Goal: Book appointment/travel/reservation

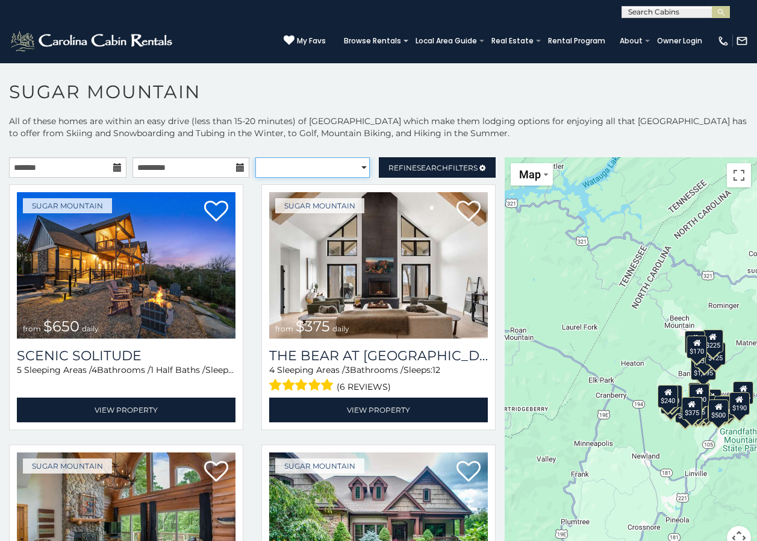
click at [358, 165] on select "**********" at bounding box center [312, 167] width 114 height 20
select select "**********"
click at [255, 157] on select "**********" at bounding box center [312, 167] width 114 height 20
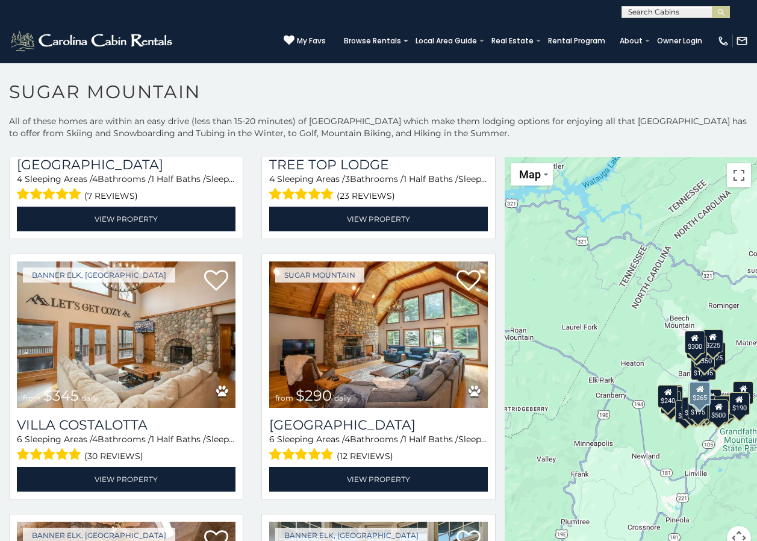
scroll to position [1506, 0]
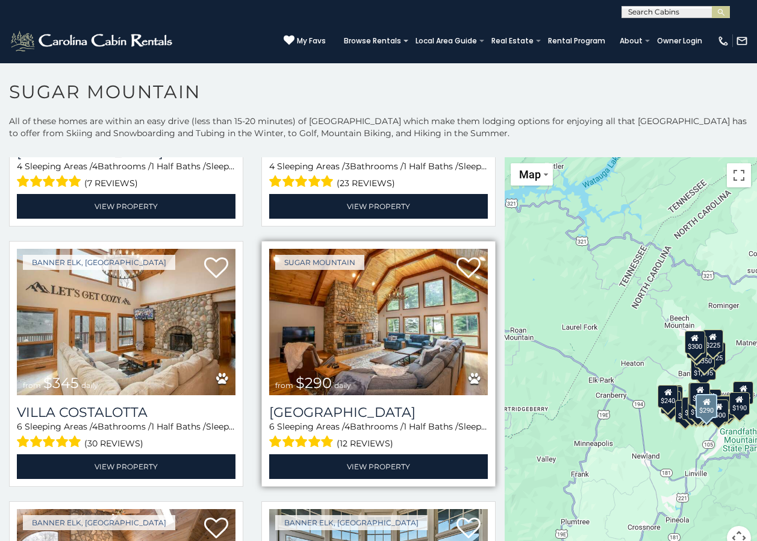
click at [359, 357] on img at bounding box center [378, 322] width 219 height 146
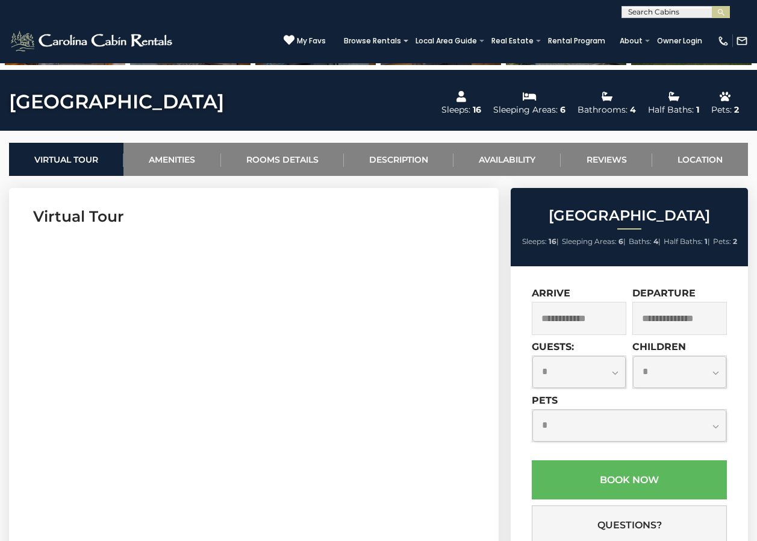
scroll to position [422, 0]
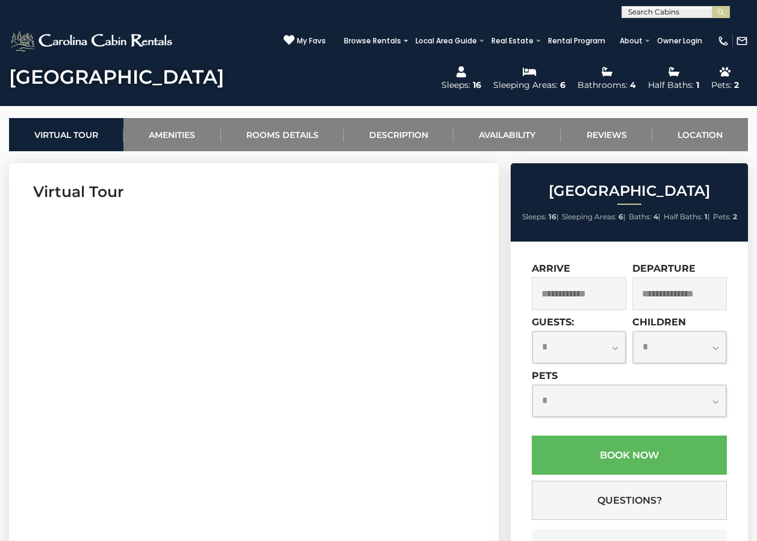
click at [591, 292] on input "text" at bounding box center [579, 293] width 95 height 33
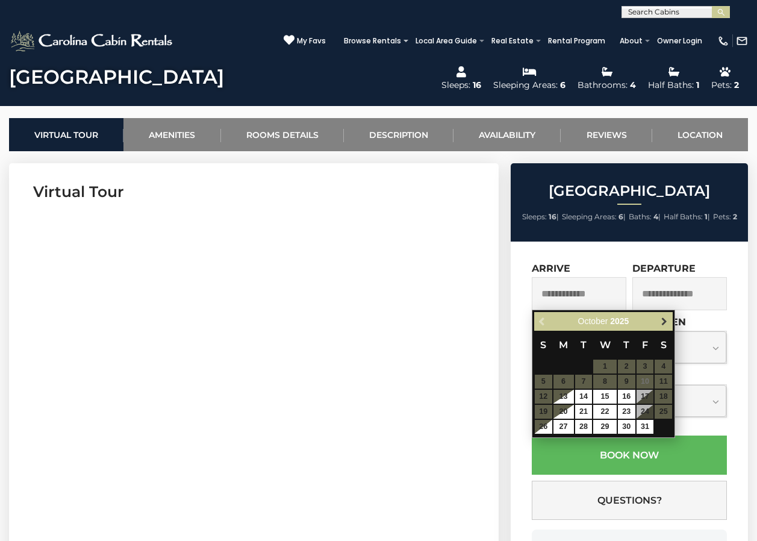
click at [661, 319] on span "Next" at bounding box center [665, 322] width 10 height 10
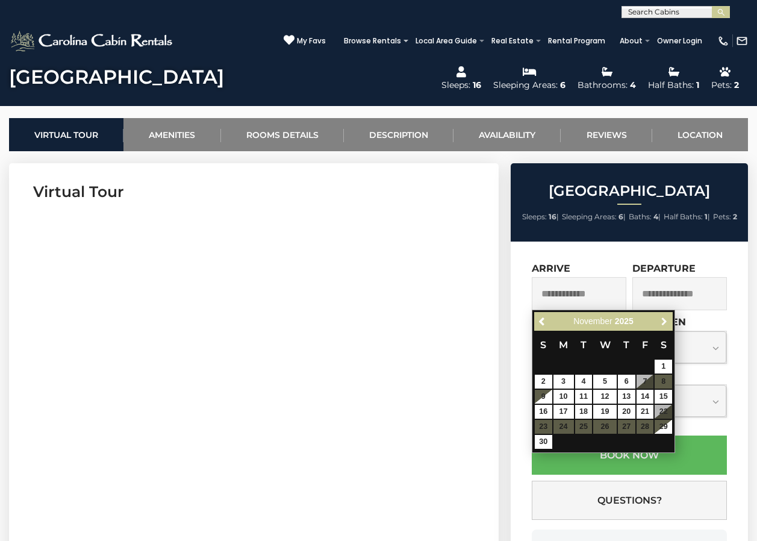
click at [661, 319] on span "Next" at bounding box center [665, 322] width 10 height 10
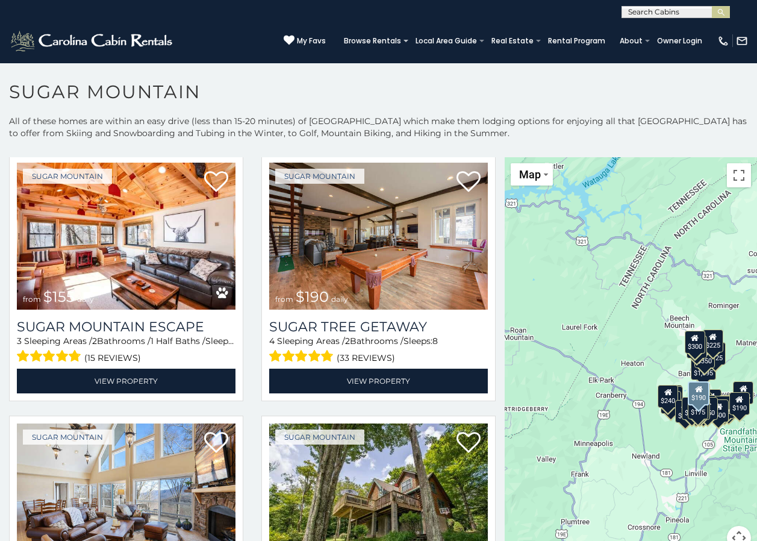
scroll to position [1084, 0]
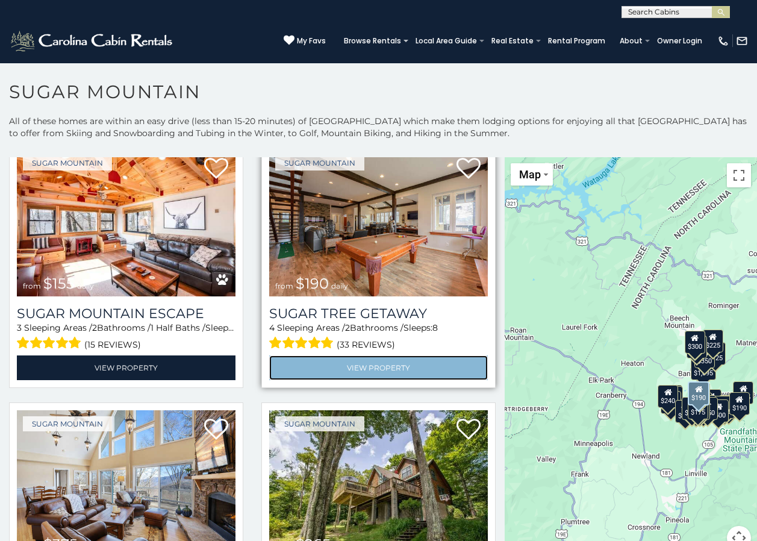
click at [351, 355] on link "View Property" at bounding box center [378, 367] width 219 height 25
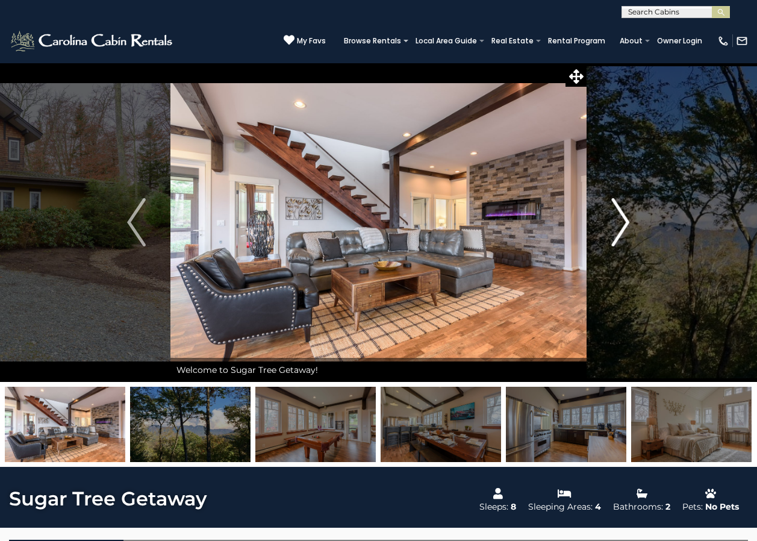
click at [625, 219] on img "Next" at bounding box center [620, 222] width 18 height 48
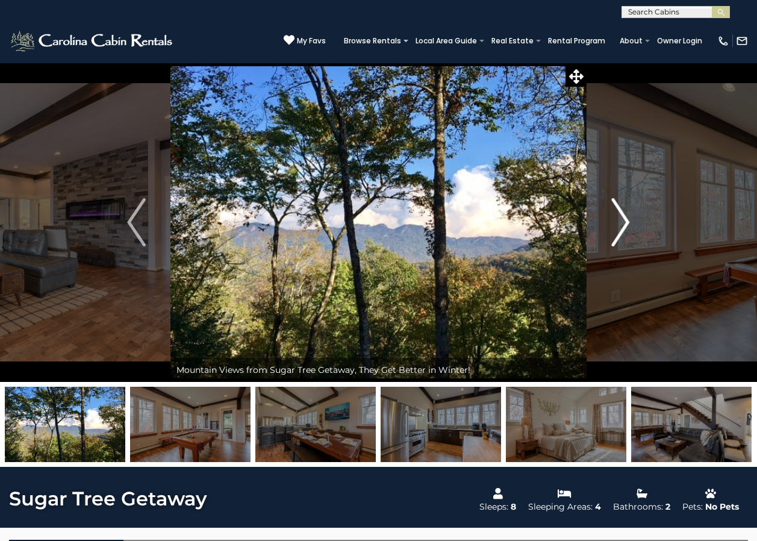
click at [625, 219] on img "Next" at bounding box center [620, 222] width 18 height 48
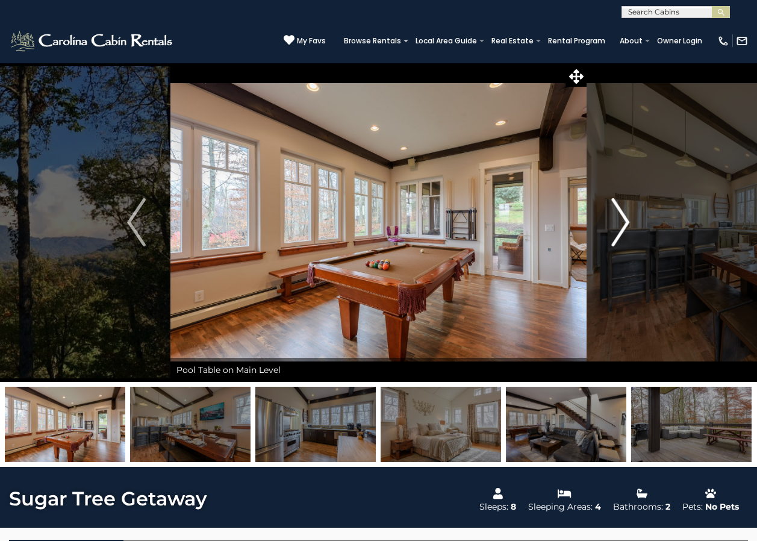
click at [625, 220] on img "Next" at bounding box center [620, 222] width 18 height 48
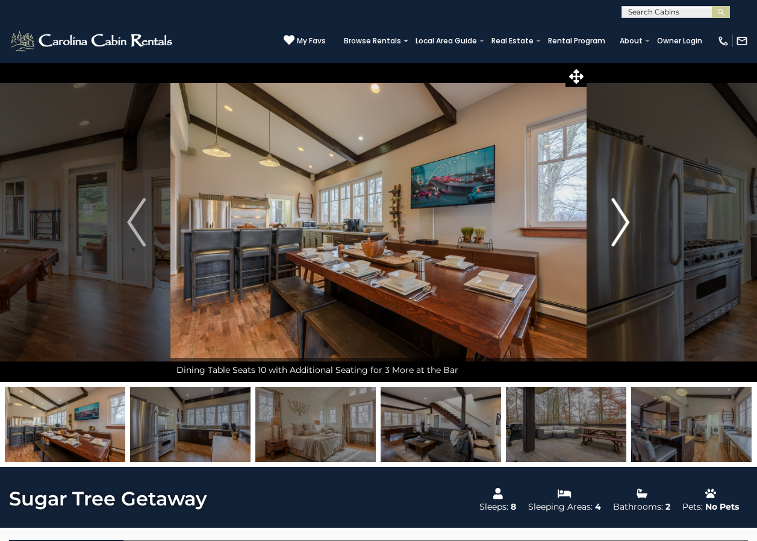
click at [625, 220] on img "Next" at bounding box center [620, 222] width 18 height 48
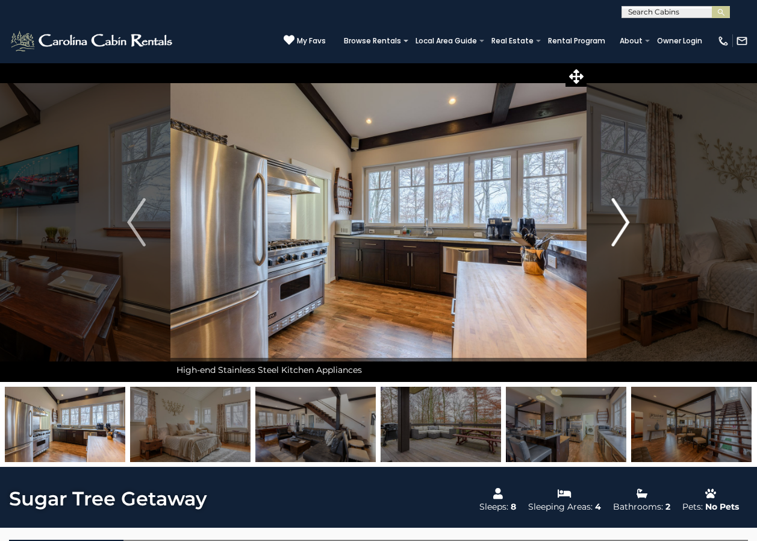
click at [625, 220] on img "Next" at bounding box center [620, 222] width 18 height 48
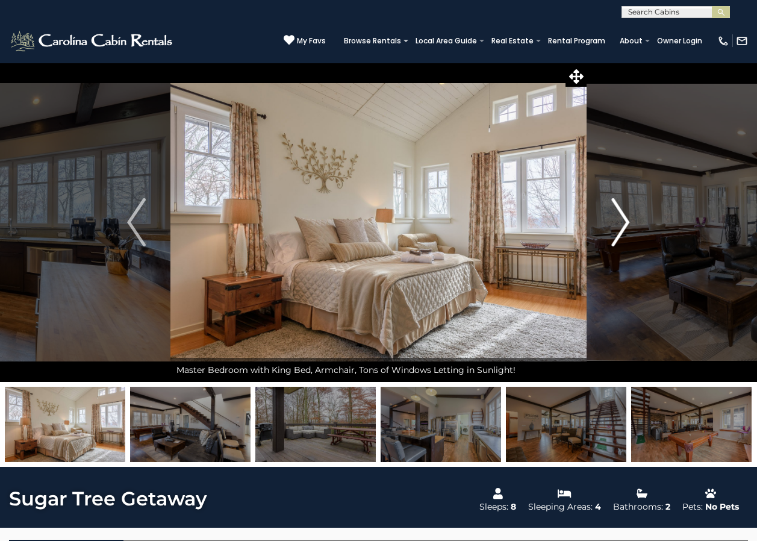
click at [625, 220] on img "Next" at bounding box center [620, 222] width 18 height 48
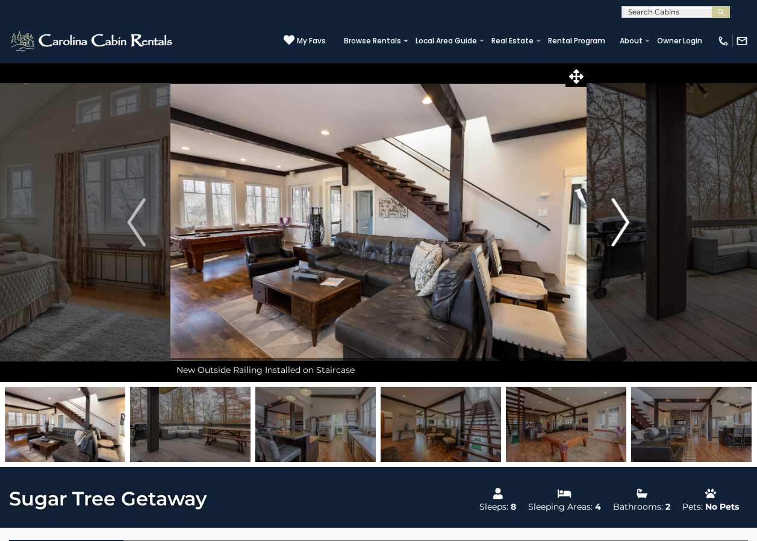
click at [625, 220] on img "Next" at bounding box center [620, 222] width 18 height 48
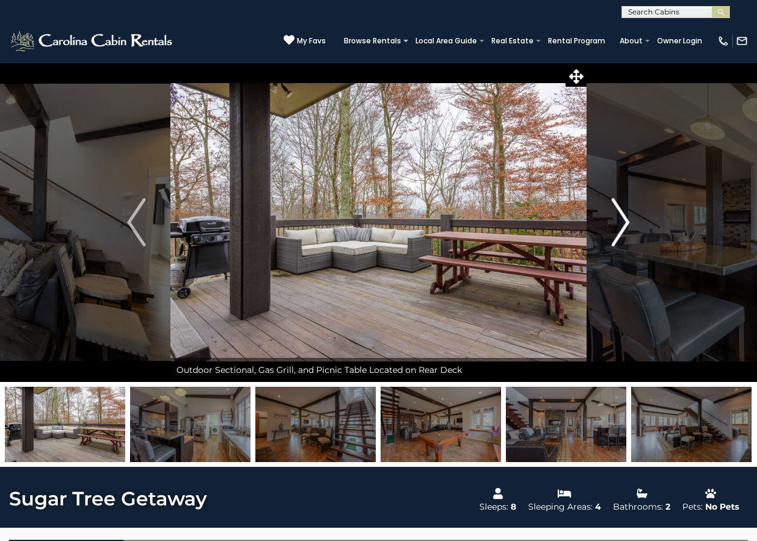
click at [625, 220] on img "Next" at bounding box center [620, 222] width 18 height 48
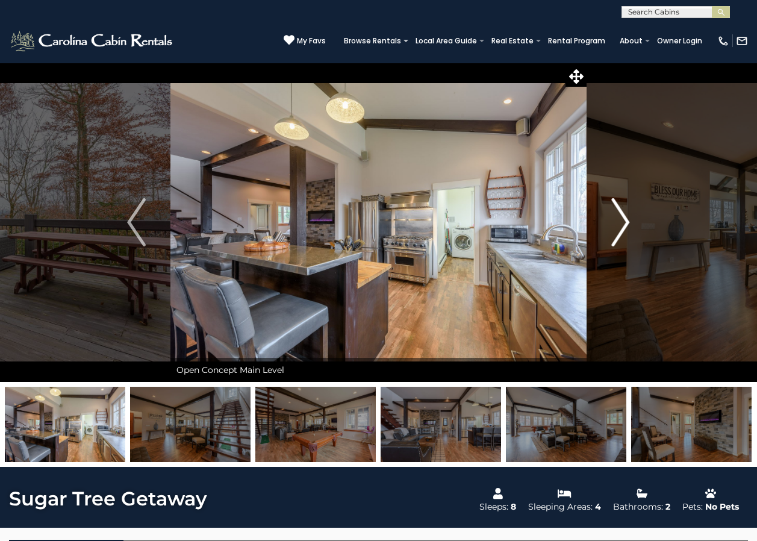
click at [625, 220] on img "Next" at bounding box center [620, 222] width 18 height 48
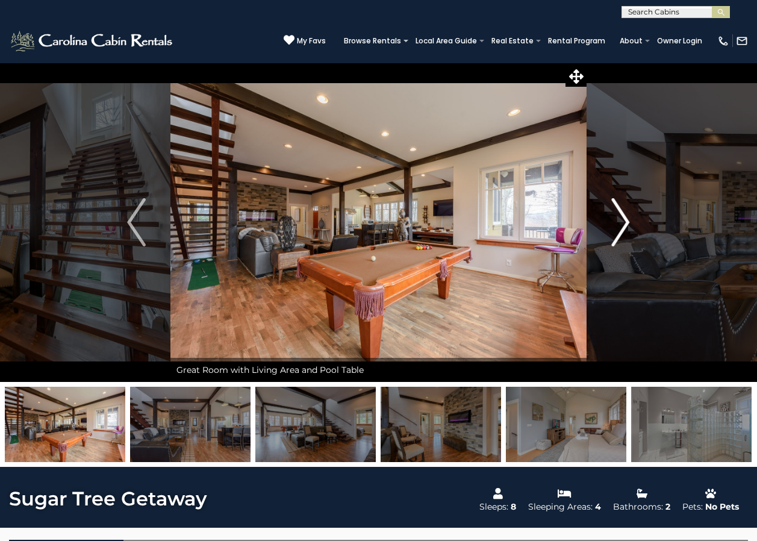
click at [625, 220] on img "Next" at bounding box center [620, 222] width 18 height 48
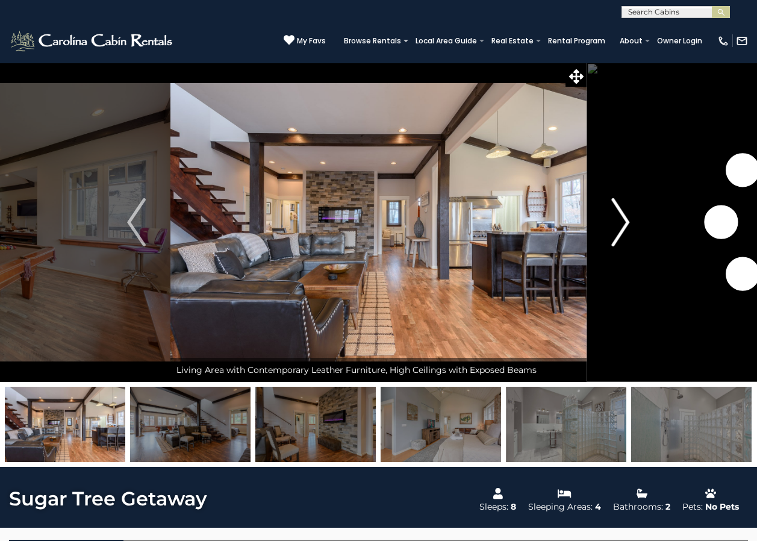
click at [625, 220] on img "Next" at bounding box center [620, 222] width 18 height 48
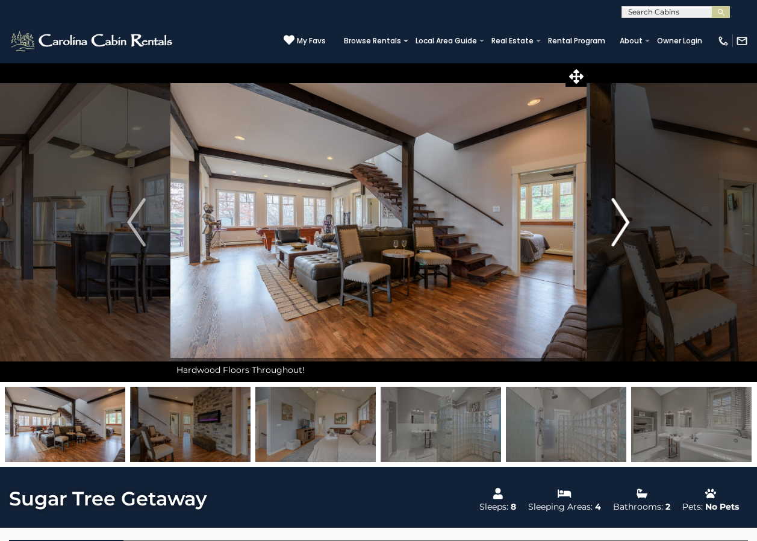
click at [625, 220] on img "Next" at bounding box center [620, 222] width 18 height 48
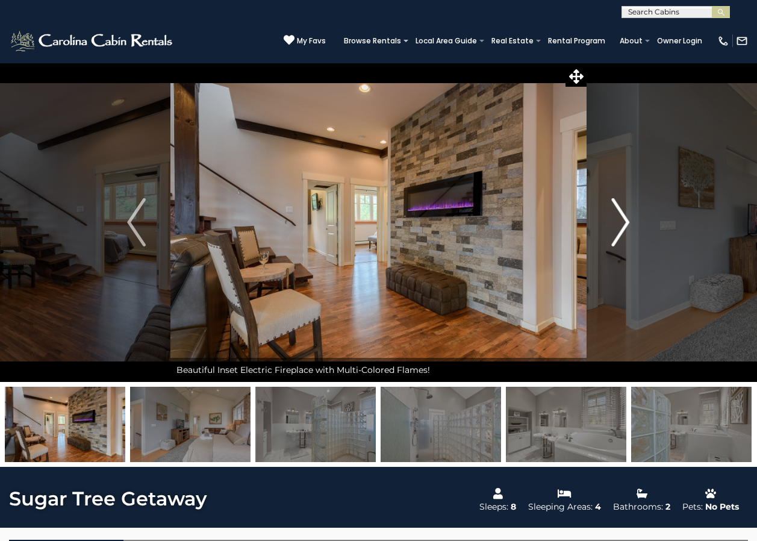
click at [625, 220] on img "Next" at bounding box center [620, 222] width 18 height 48
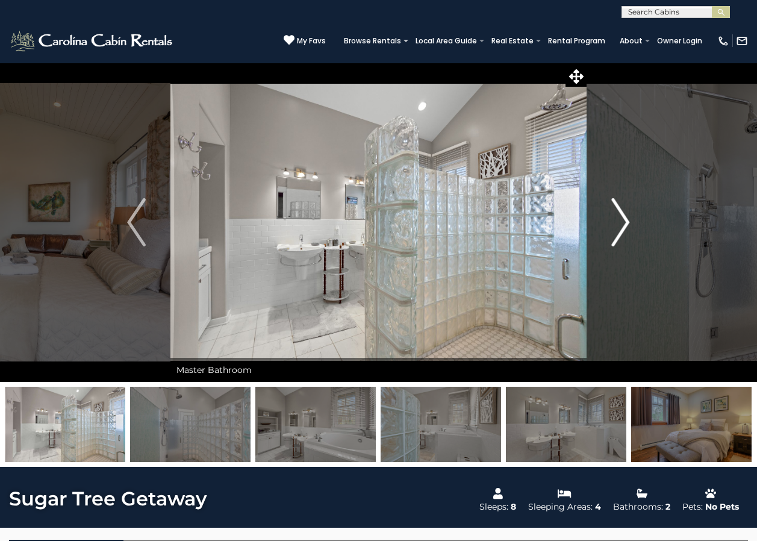
click at [625, 220] on img "Next" at bounding box center [620, 222] width 18 height 48
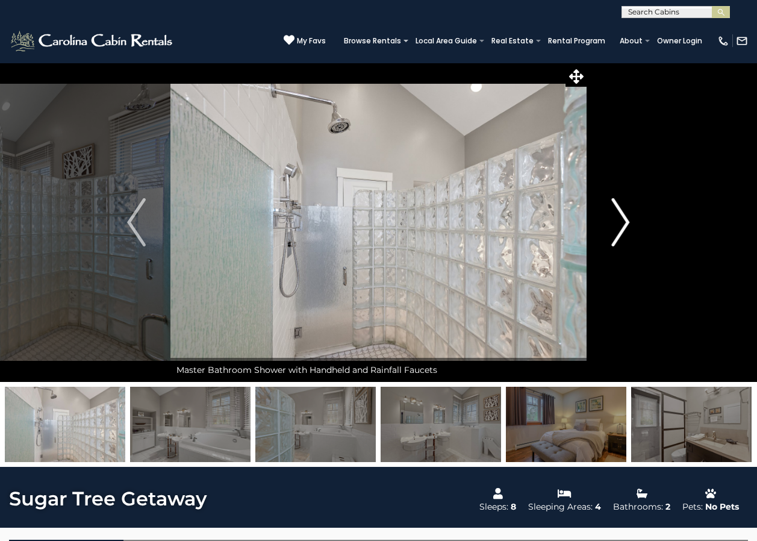
click at [625, 220] on img "Next" at bounding box center [620, 222] width 18 height 48
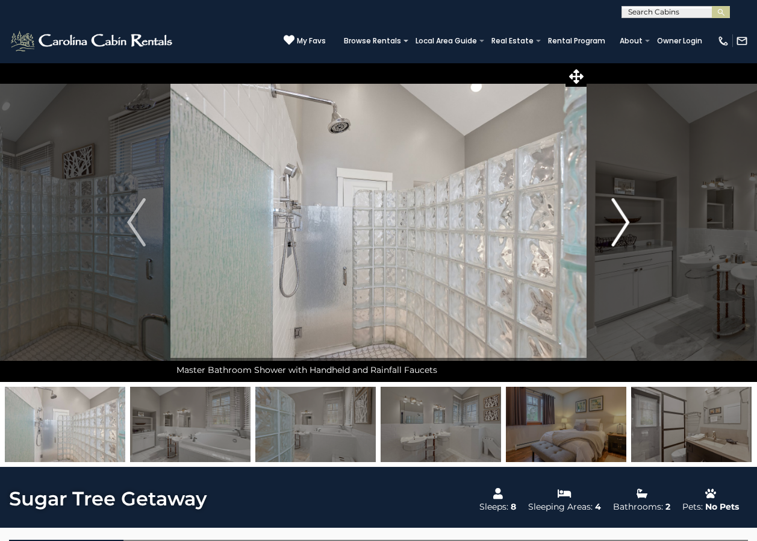
click at [625, 220] on img "Next" at bounding box center [620, 222] width 18 height 48
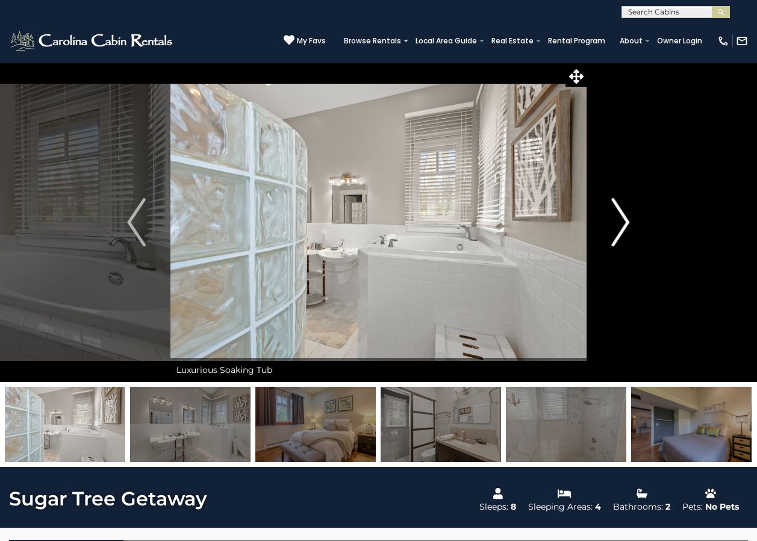
click at [625, 220] on img "Next" at bounding box center [620, 222] width 18 height 48
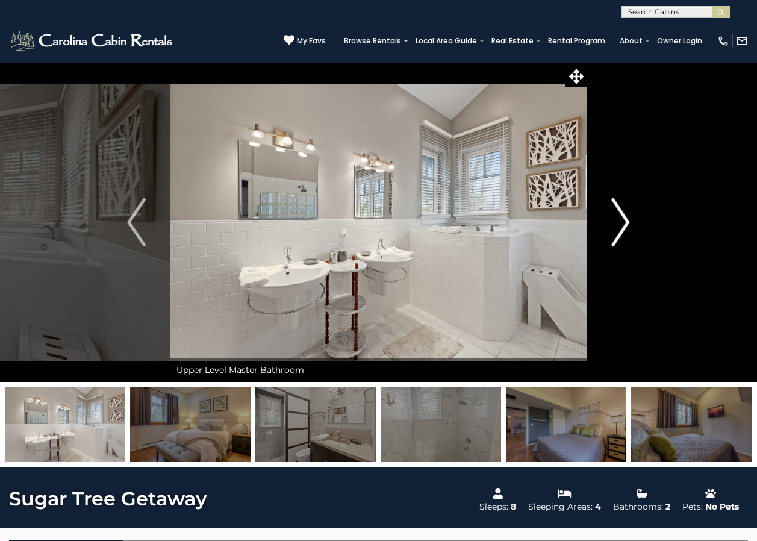
click at [625, 220] on img "Next" at bounding box center [620, 222] width 18 height 48
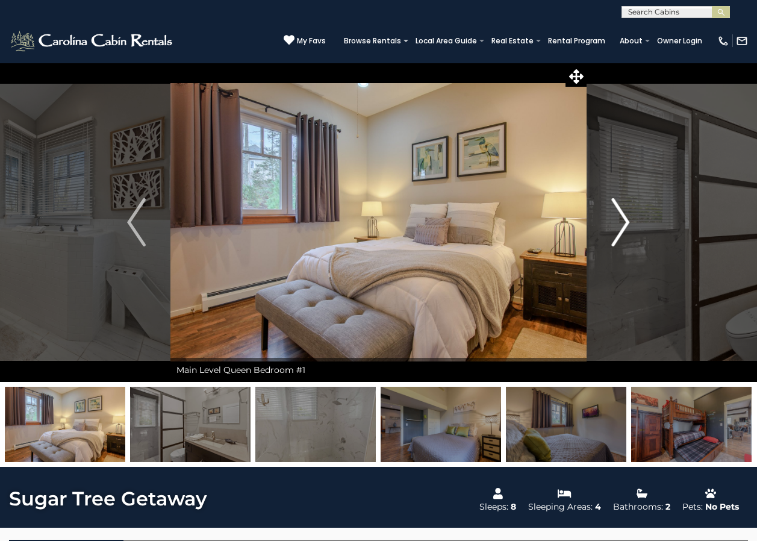
click at [625, 220] on img "Next" at bounding box center [620, 222] width 18 height 48
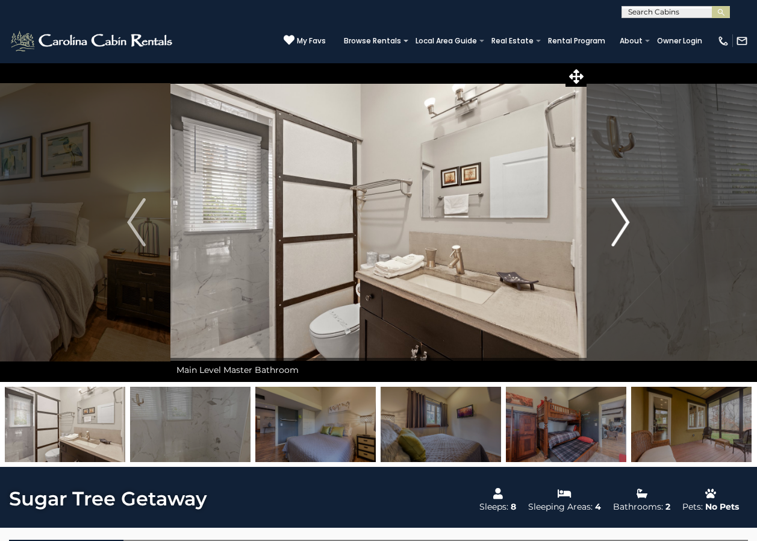
click at [625, 220] on img "Next" at bounding box center [620, 222] width 18 height 48
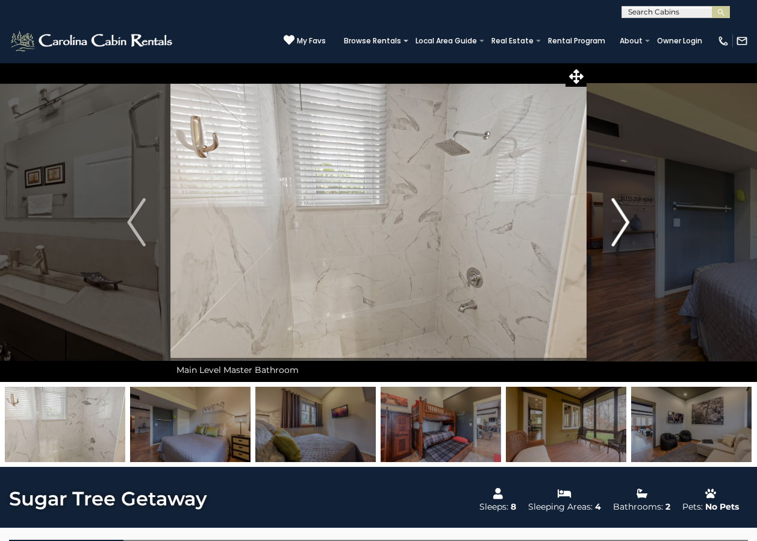
click at [625, 220] on img "Next" at bounding box center [620, 222] width 18 height 48
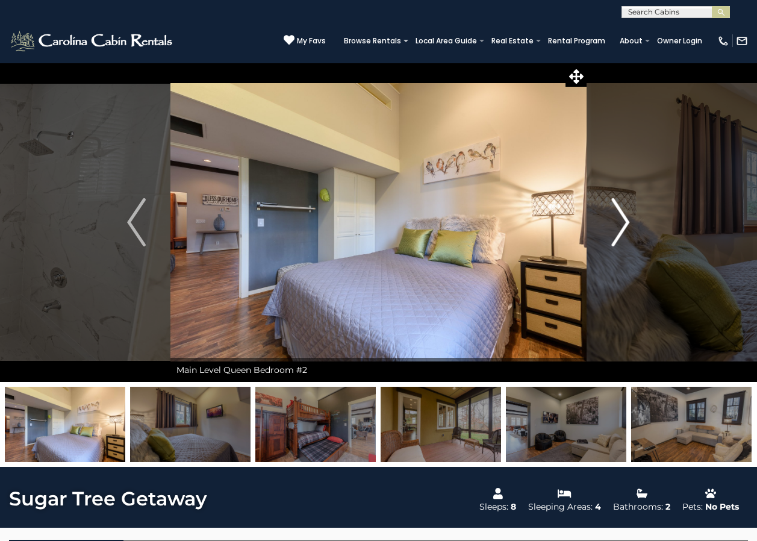
click at [625, 220] on img "Next" at bounding box center [620, 222] width 18 height 48
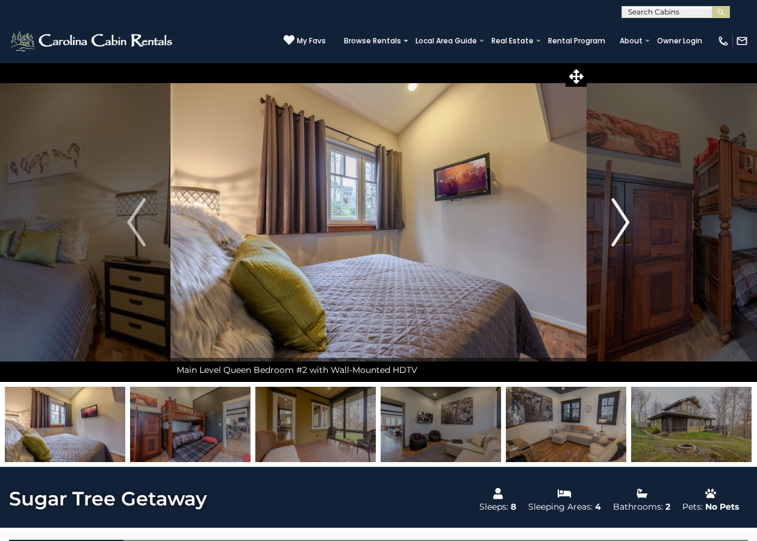
click at [625, 220] on img "Next" at bounding box center [620, 222] width 18 height 48
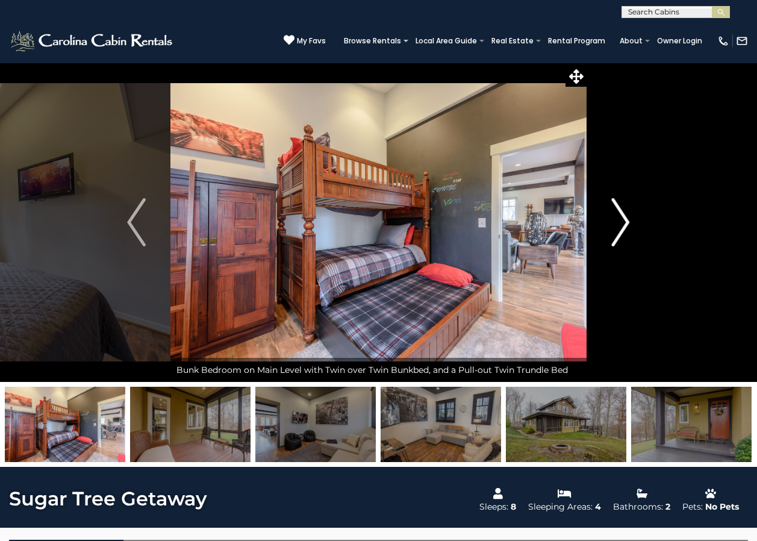
click at [625, 220] on img "Next" at bounding box center [620, 222] width 18 height 48
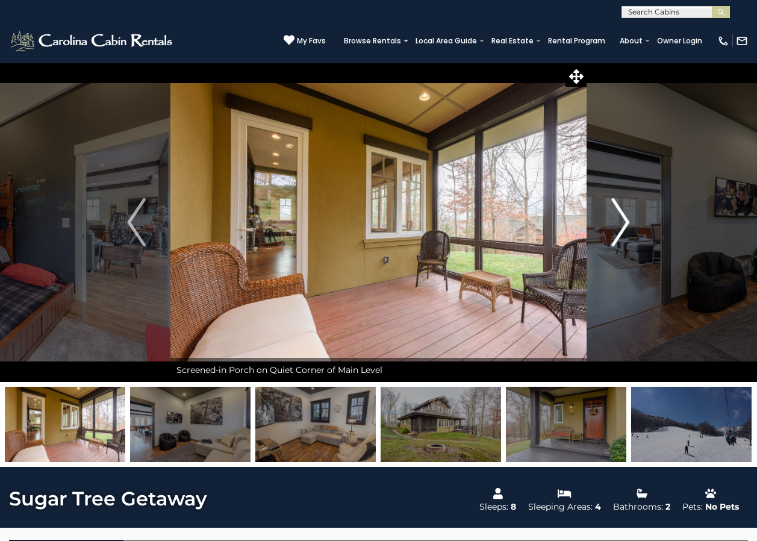
click at [625, 220] on img "Next" at bounding box center [620, 222] width 18 height 48
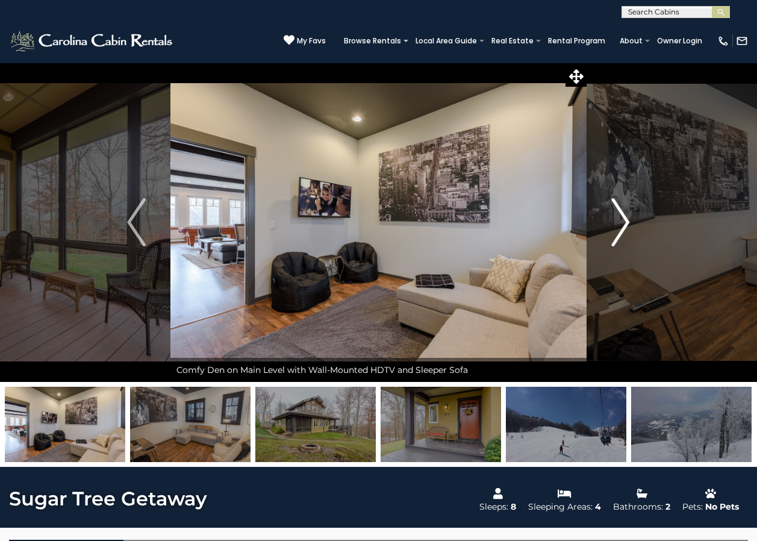
click at [625, 220] on img "Next" at bounding box center [620, 222] width 18 height 48
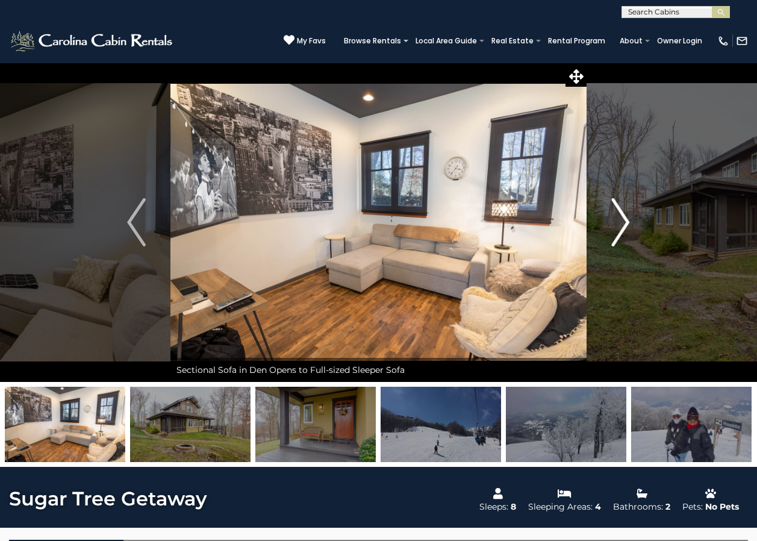
click at [625, 220] on img "Next" at bounding box center [620, 222] width 18 height 48
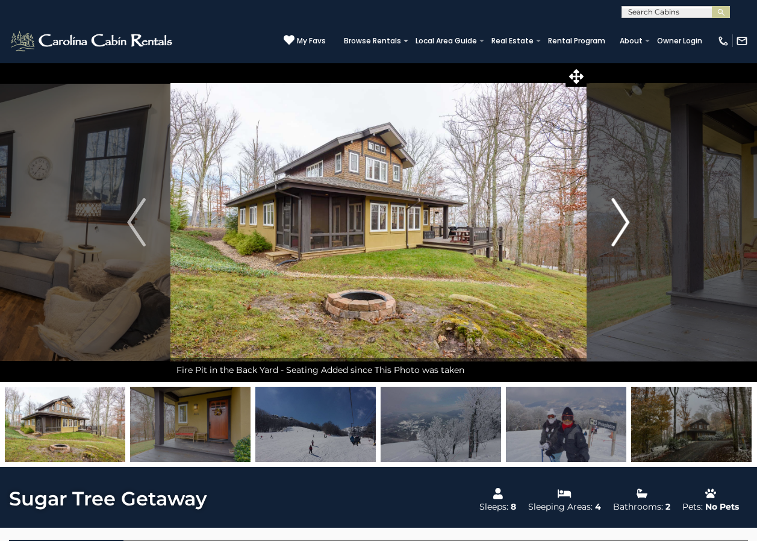
click at [625, 220] on img "Next" at bounding box center [620, 222] width 18 height 48
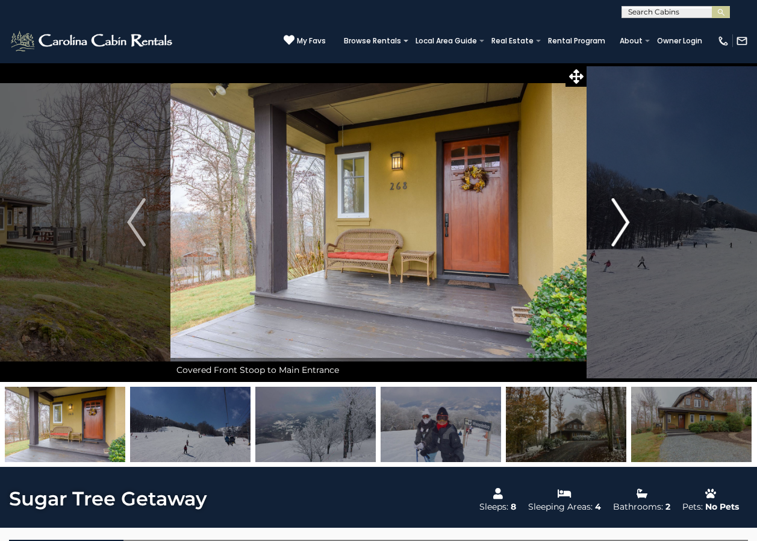
click at [625, 220] on img "Next" at bounding box center [620, 222] width 18 height 48
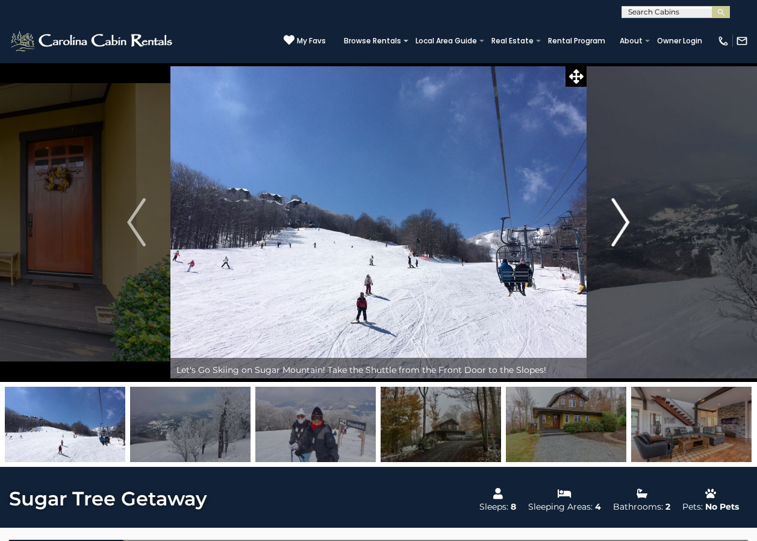
click at [625, 220] on img "Next" at bounding box center [620, 222] width 18 height 48
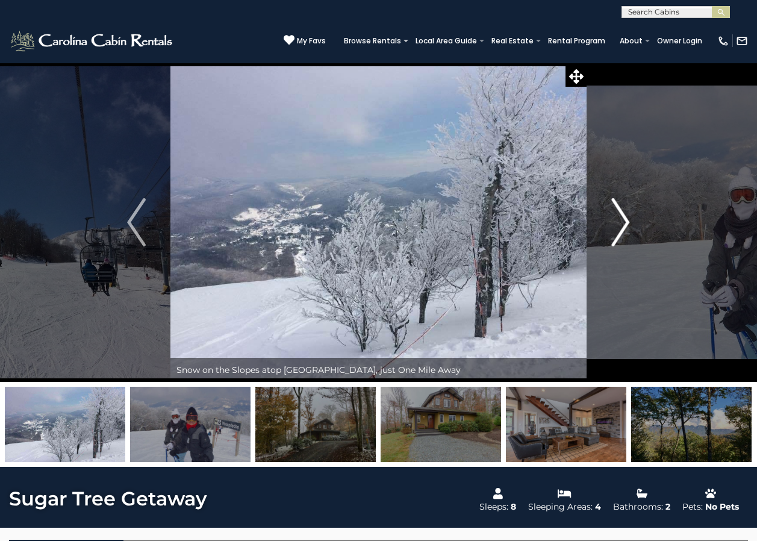
click at [625, 220] on img "Next" at bounding box center [620, 222] width 18 height 48
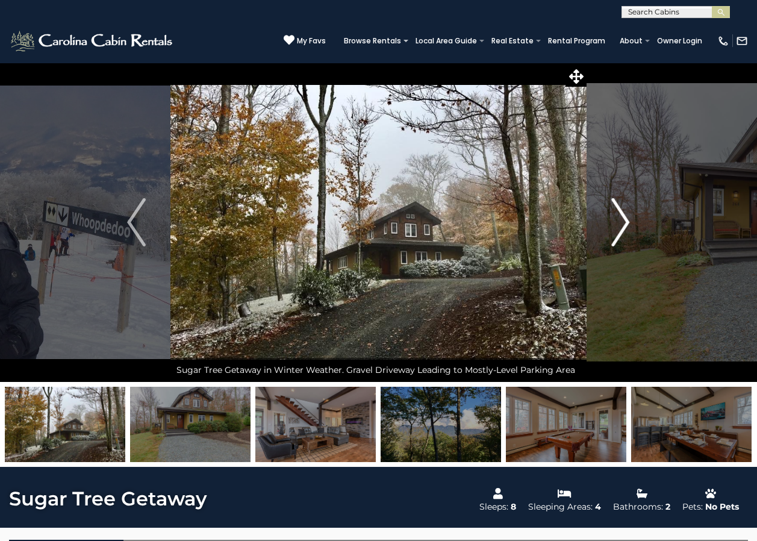
click at [625, 220] on img "Next" at bounding box center [620, 222] width 18 height 48
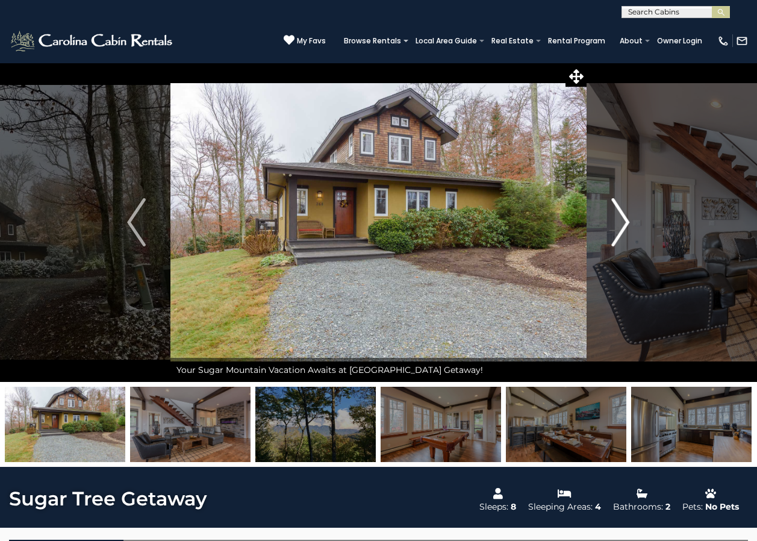
click at [625, 220] on img "Next" at bounding box center [620, 222] width 18 height 48
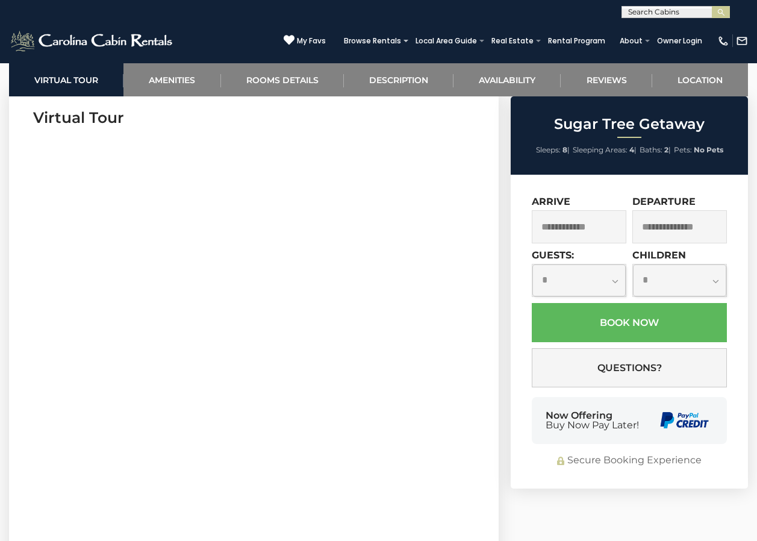
scroll to position [542, 0]
click at [601, 232] on input "text" at bounding box center [579, 226] width 95 height 33
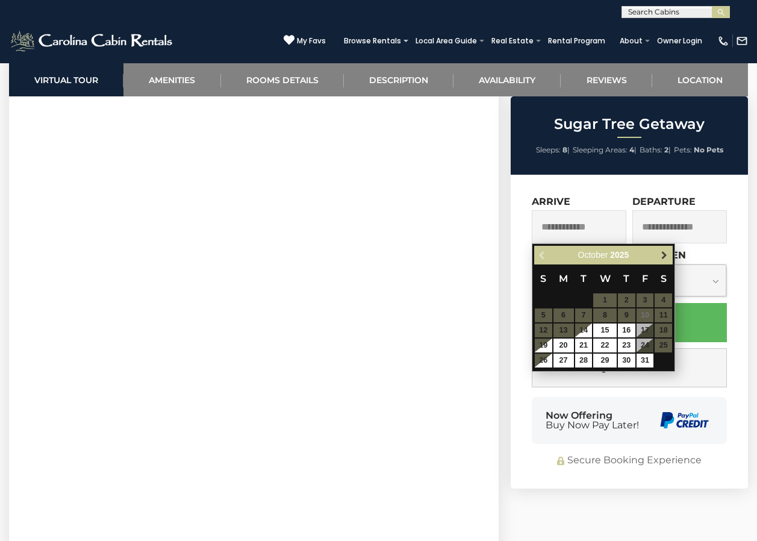
click at [665, 256] on span "Next" at bounding box center [665, 256] width 10 height 10
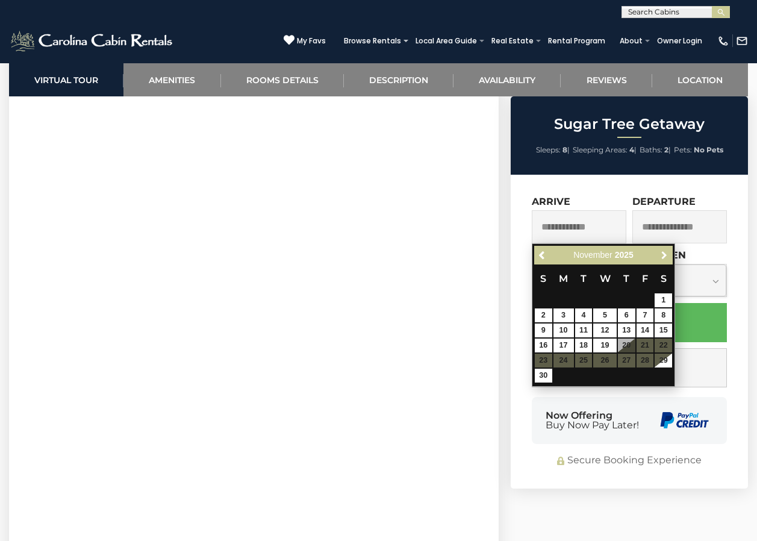
click at [665, 256] on span "Next" at bounding box center [665, 256] width 10 height 10
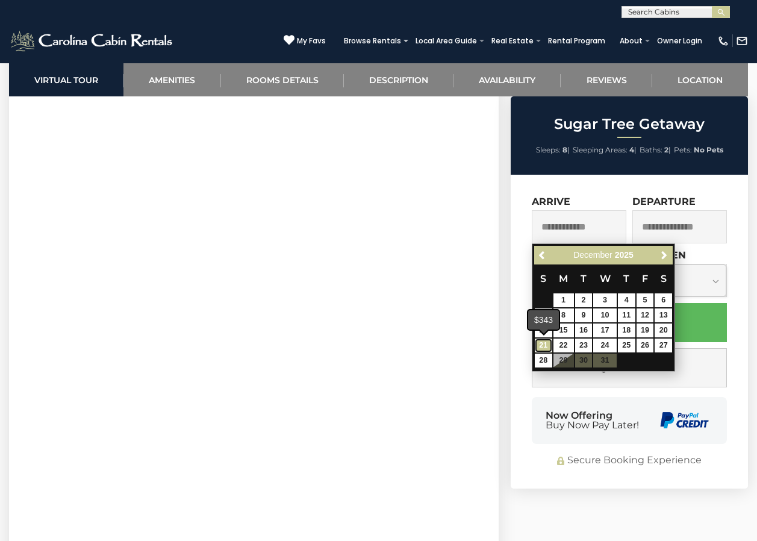
click at [540, 344] on link "21" at bounding box center [543, 346] width 17 height 14
type input "**********"
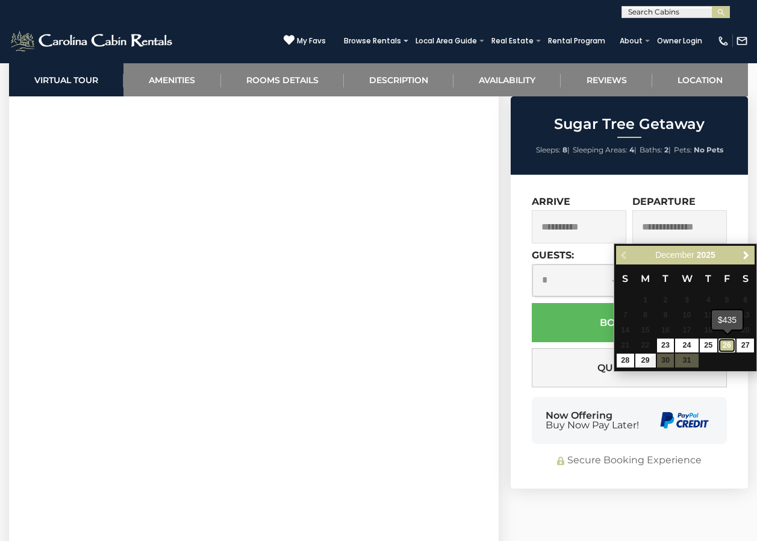
click at [732, 346] on link "26" at bounding box center [727, 346] width 17 height 14
type input "**********"
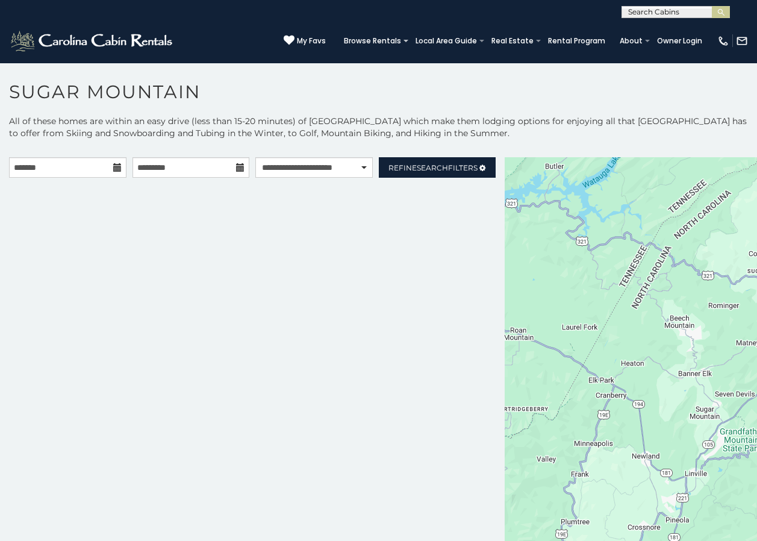
select select "**********"
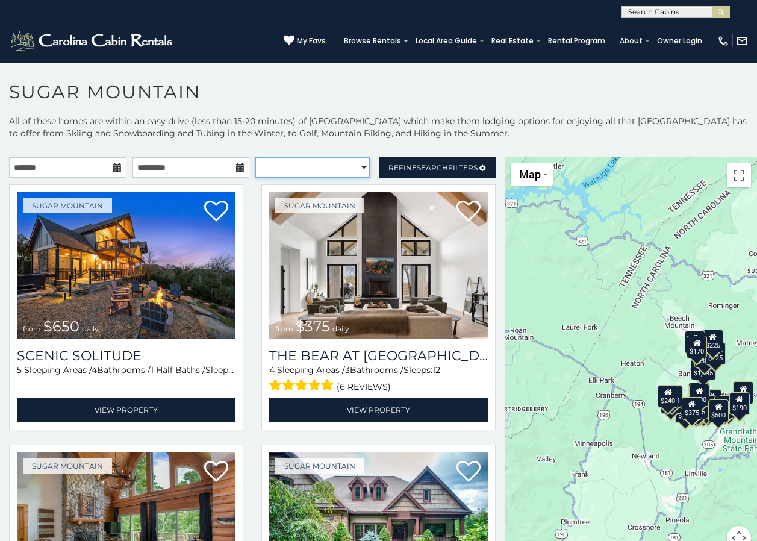
click at [357, 167] on select "**********" at bounding box center [312, 167] width 114 height 20
select select "*********"
click at [255, 157] on select "**********" at bounding box center [312, 167] width 114 height 20
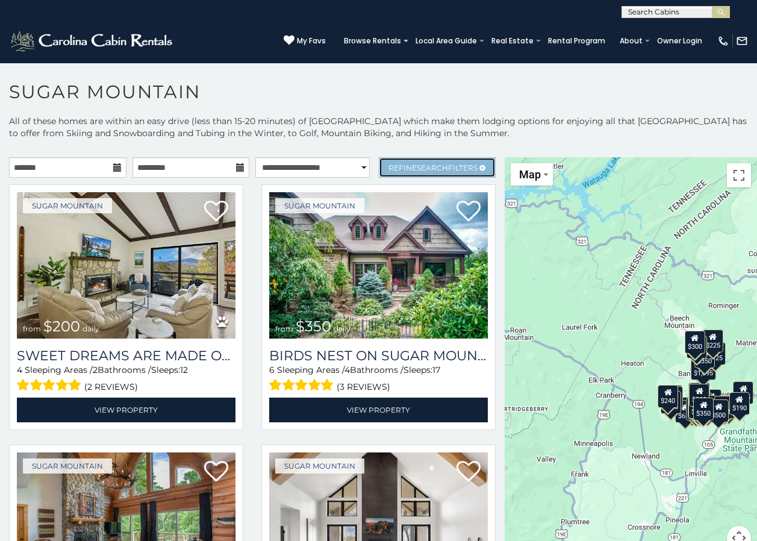
click at [449, 169] on span "Refine Search Filters" at bounding box center [433, 167] width 89 height 9
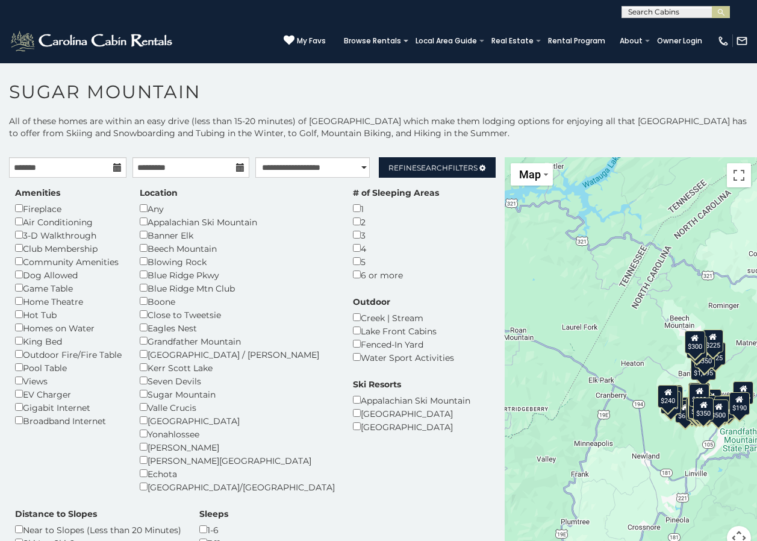
click at [448, 185] on div "Amenities Fireplace Air Conditioning 3-D Walkthrough Club Membership Community …" at bounding box center [252, 393] width 493 height 431
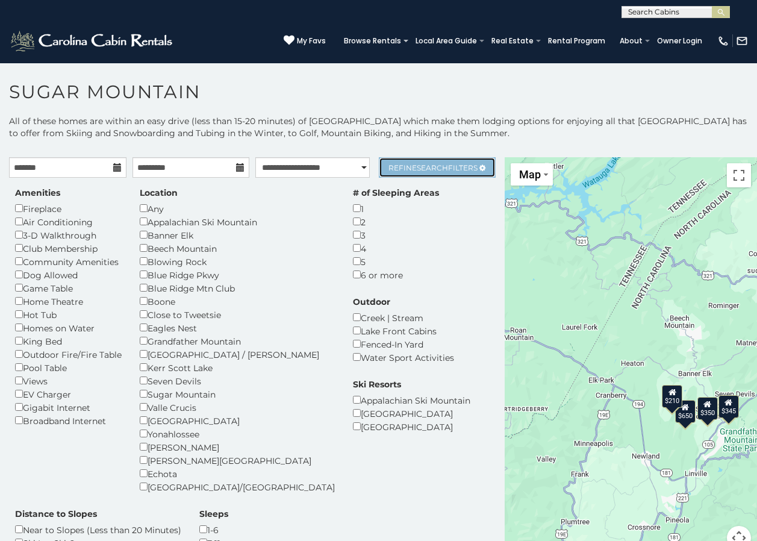
click at [404, 164] on span "Refine Search Filters" at bounding box center [433, 167] width 89 height 9
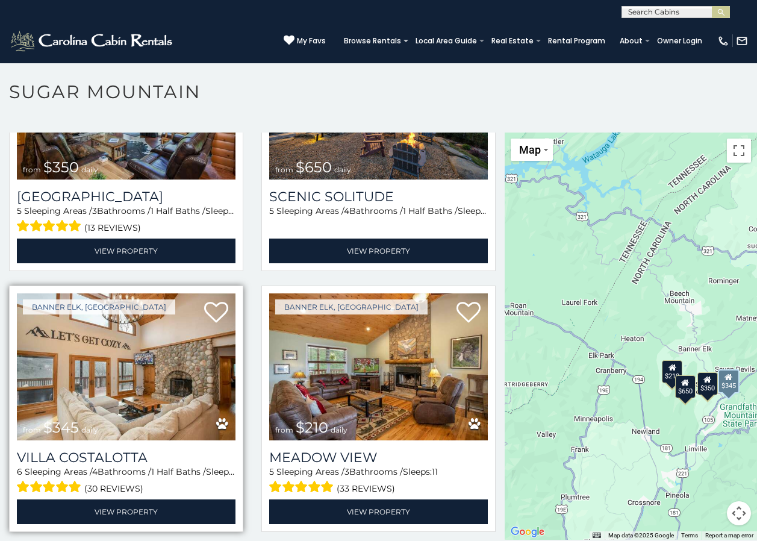
scroll to position [35, 0]
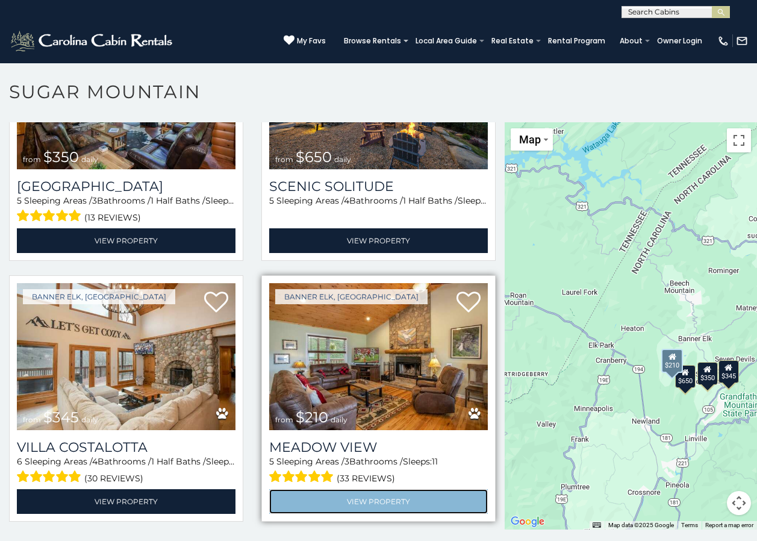
click at [387, 496] on link "View Property" at bounding box center [378, 501] width 219 height 25
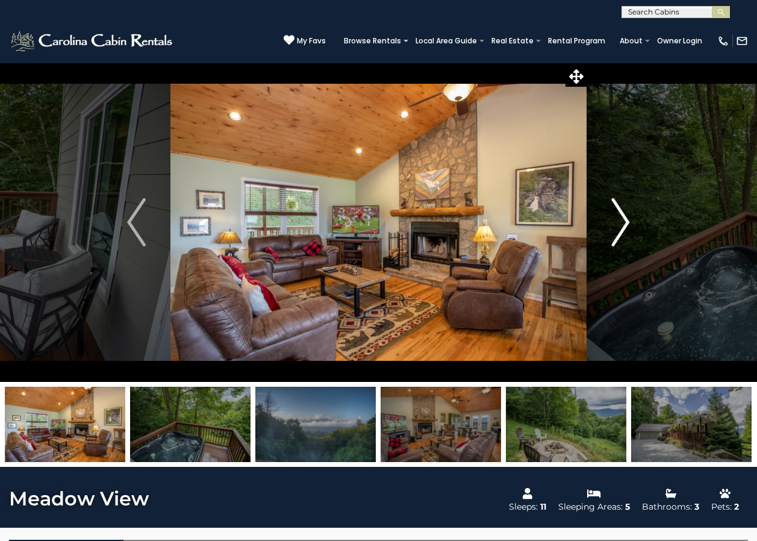
click at [631, 218] on button "Next" at bounding box center [620, 222] width 67 height 319
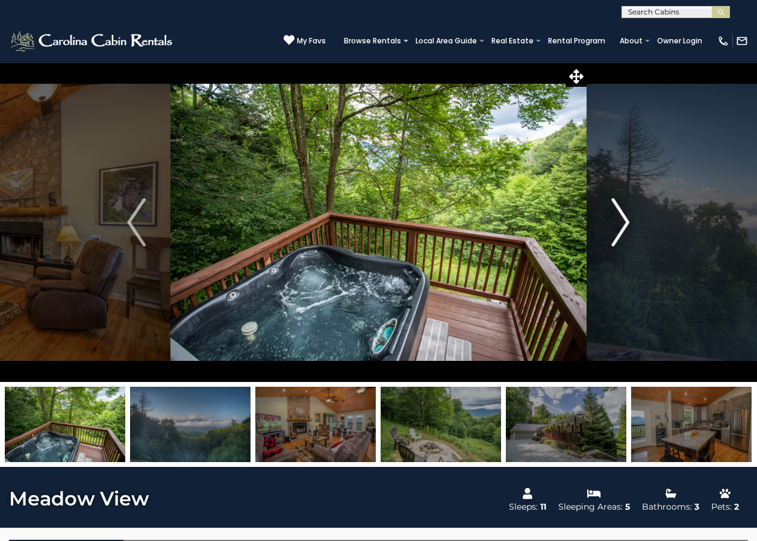
click at [630, 219] on button "Next" at bounding box center [620, 222] width 67 height 319
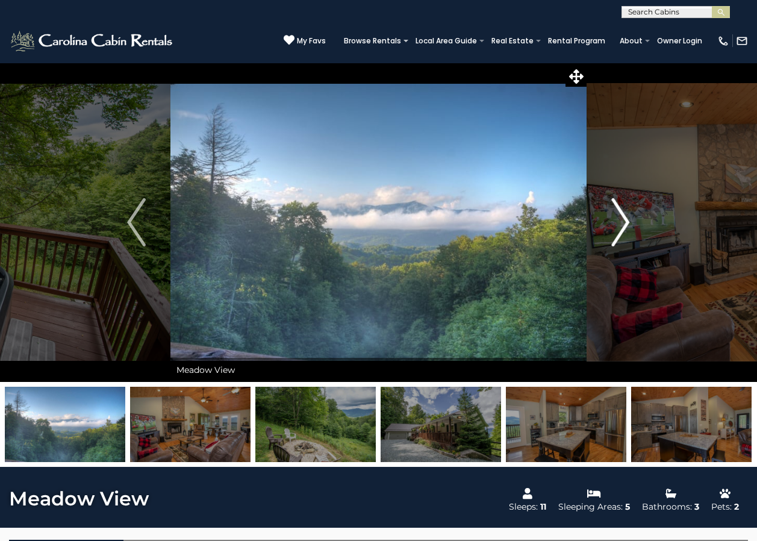
click at [630, 219] on button "Next" at bounding box center [620, 222] width 67 height 319
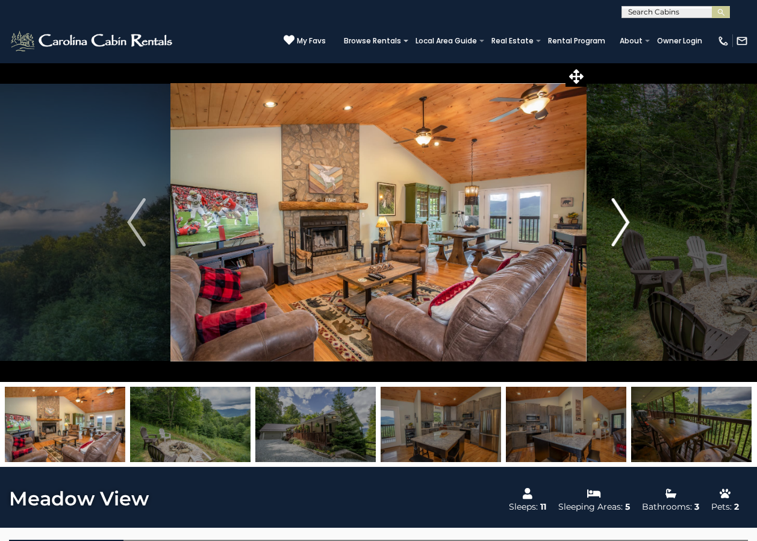
click at [630, 219] on button "Next" at bounding box center [620, 222] width 67 height 319
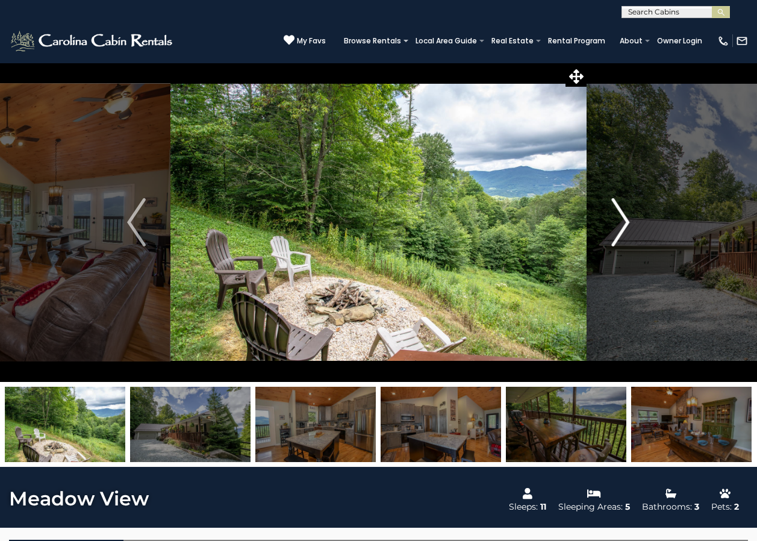
click at [630, 219] on button "Next" at bounding box center [620, 222] width 67 height 319
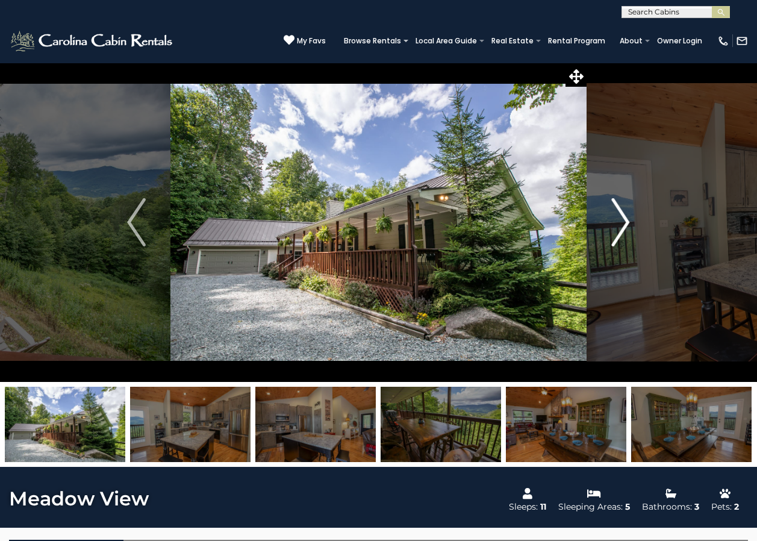
click at [630, 219] on button "Next" at bounding box center [620, 222] width 67 height 319
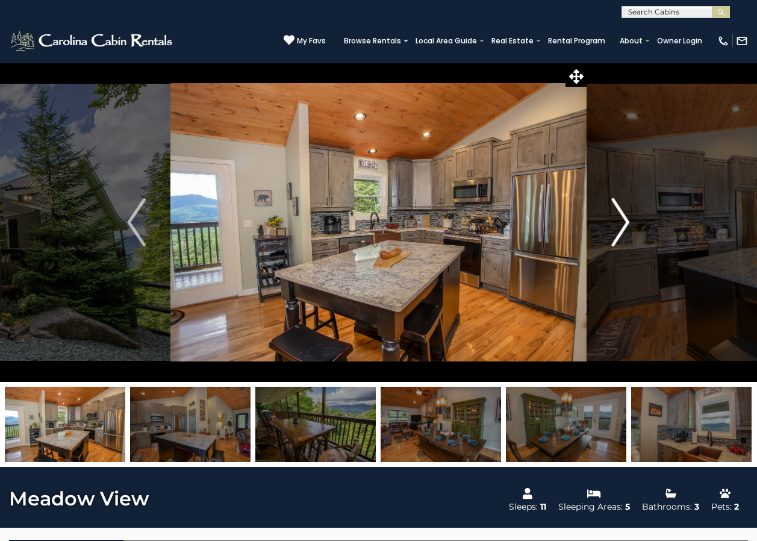
click at [630, 219] on button "Next" at bounding box center [620, 222] width 67 height 319
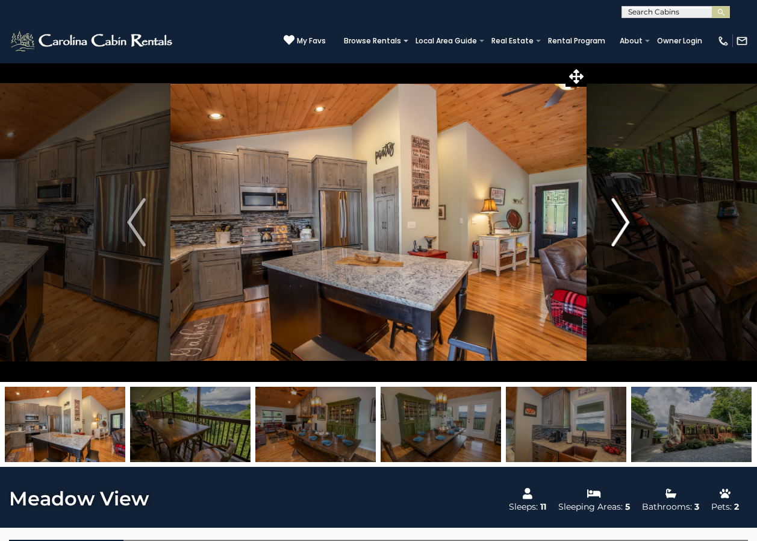
click at [630, 219] on button "Next" at bounding box center [620, 222] width 67 height 319
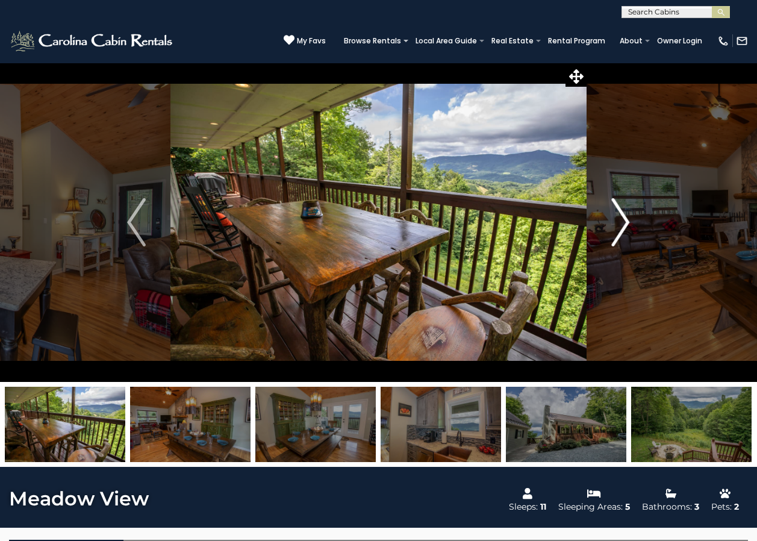
click at [630, 219] on button "Next" at bounding box center [620, 222] width 67 height 319
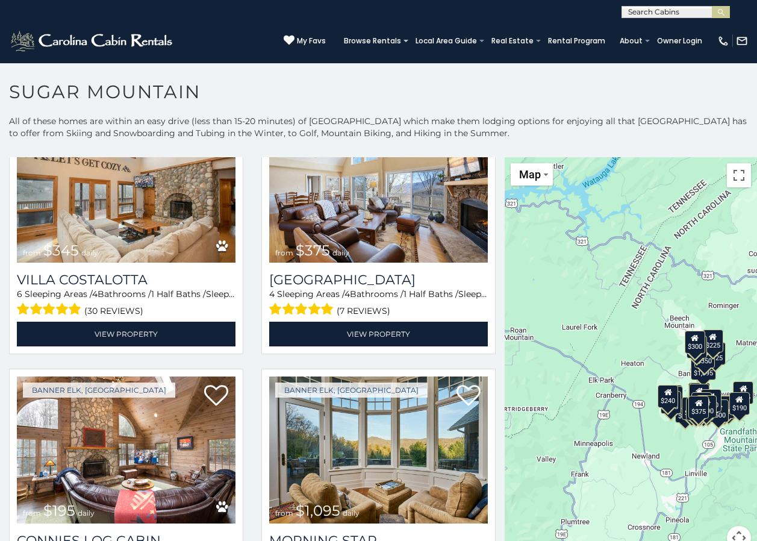
scroll to position [1687, 0]
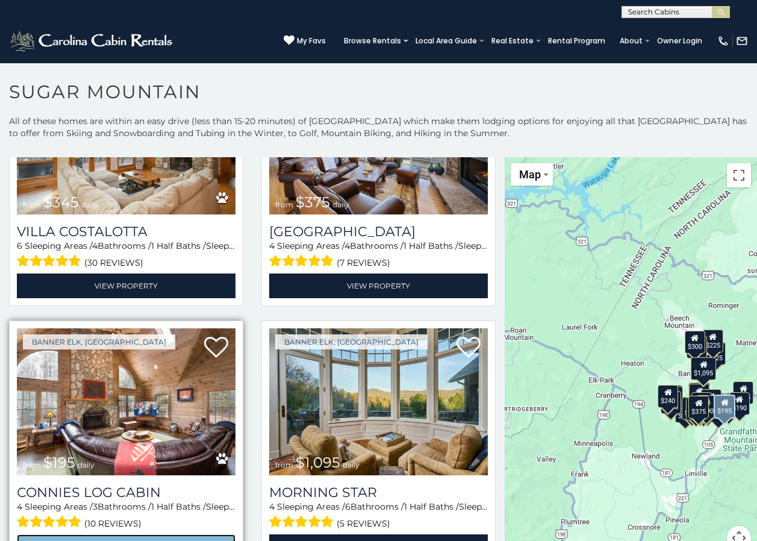
click at [121, 534] on link "View Property" at bounding box center [126, 546] width 219 height 25
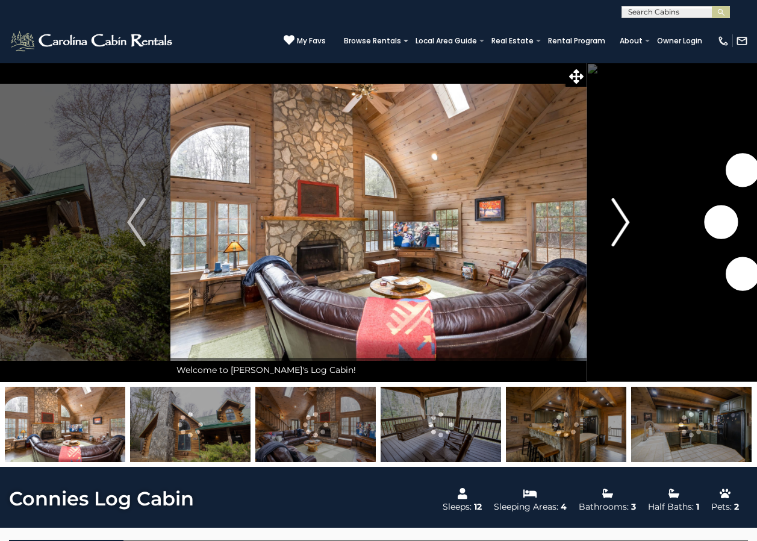
click at [627, 223] on img "Next" at bounding box center [620, 222] width 18 height 48
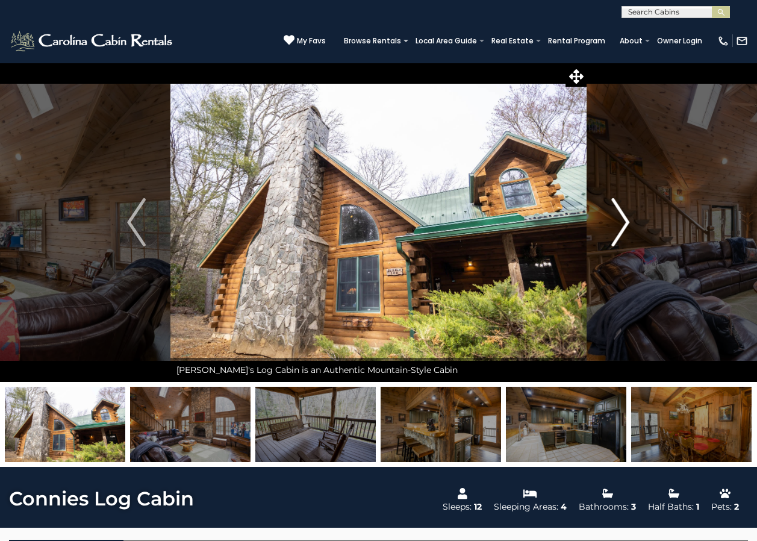
click at [627, 223] on img "Next" at bounding box center [620, 222] width 18 height 48
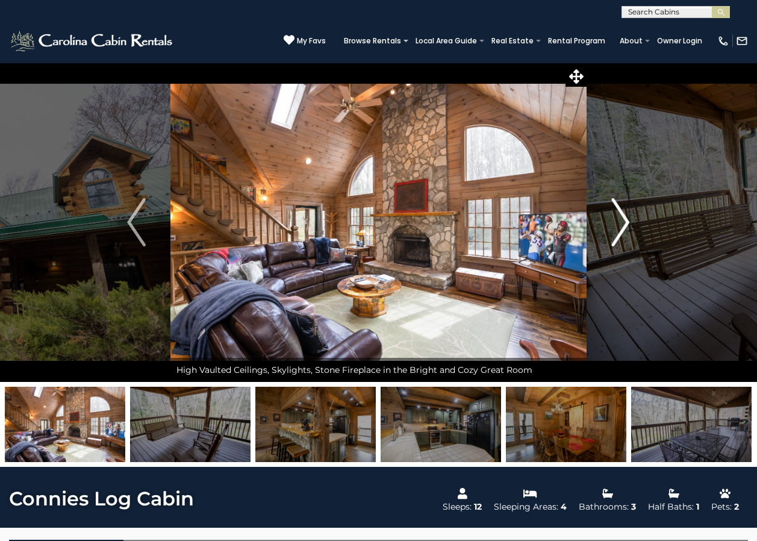
click at [627, 223] on img "Next" at bounding box center [620, 222] width 18 height 48
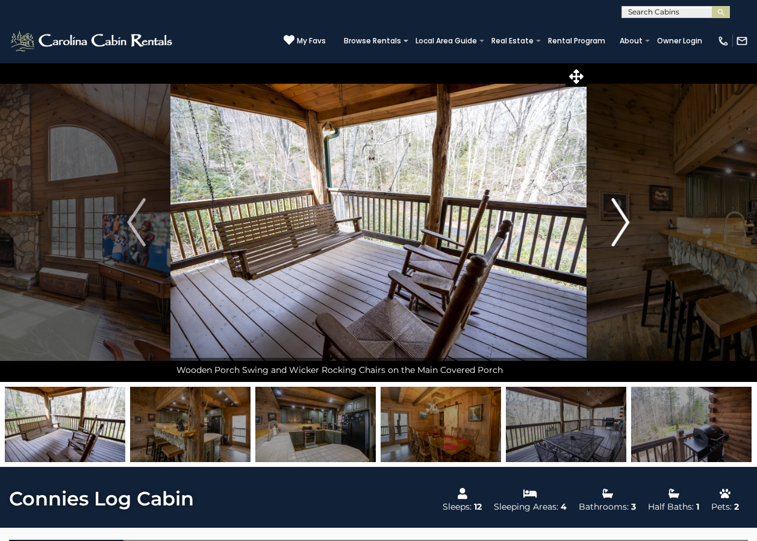
click at [627, 223] on img "Next" at bounding box center [620, 222] width 18 height 48
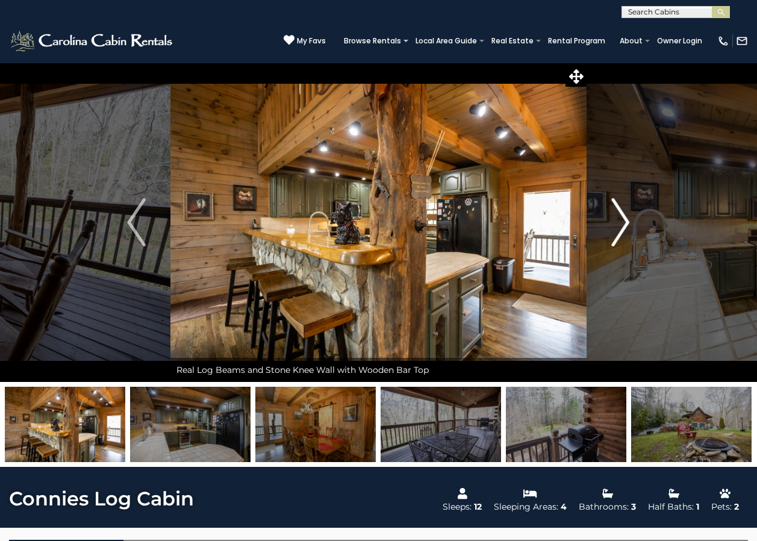
click at [627, 223] on img "Next" at bounding box center [620, 222] width 18 height 48
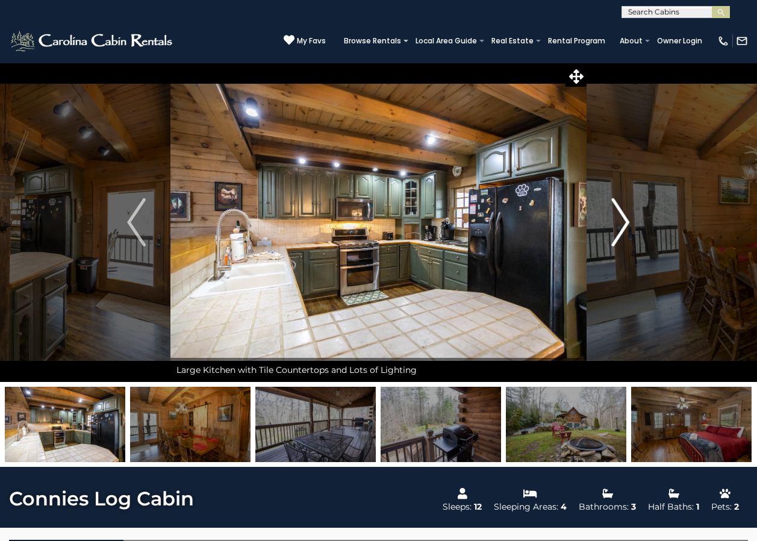
click at [627, 223] on img "Next" at bounding box center [620, 222] width 18 height 48
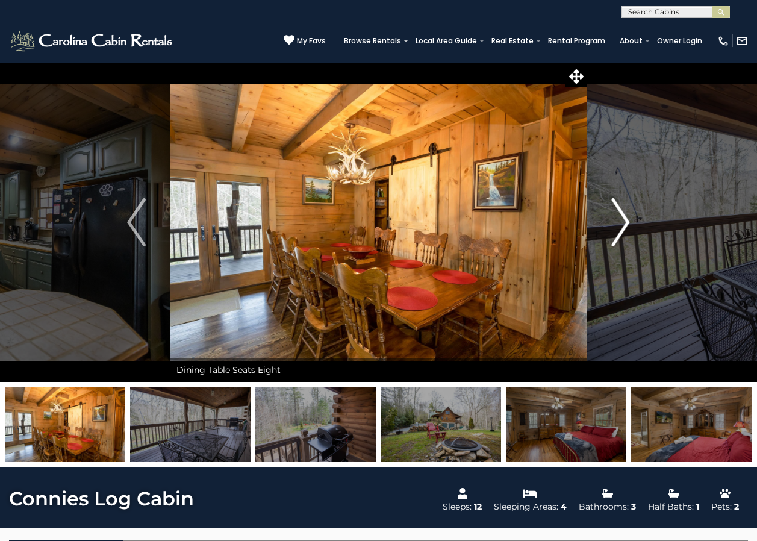
click at [627, 223] on img "Next" at bounding box center [620, 222] width 18 height 48
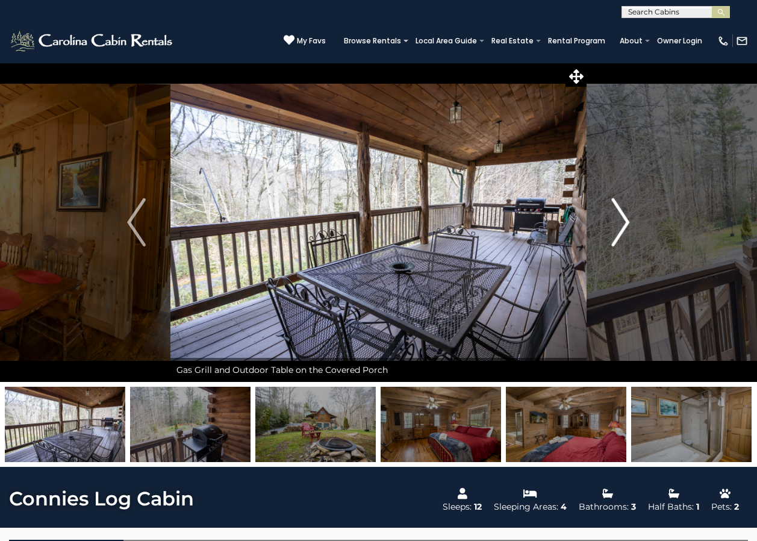
click at [627, 223] on img "Next" at bounding box center [620, 222] width 18 height 48
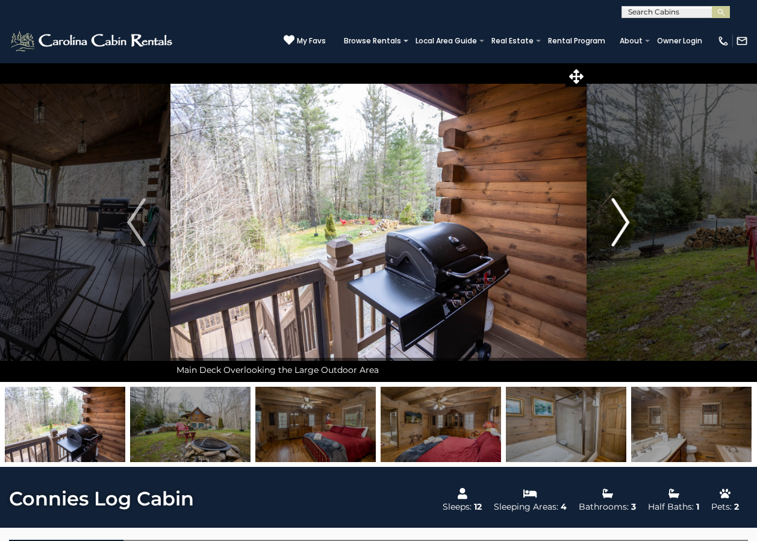
click at [627, 223] on img "Next" at bounding box center [620, 222] width 18 height 48
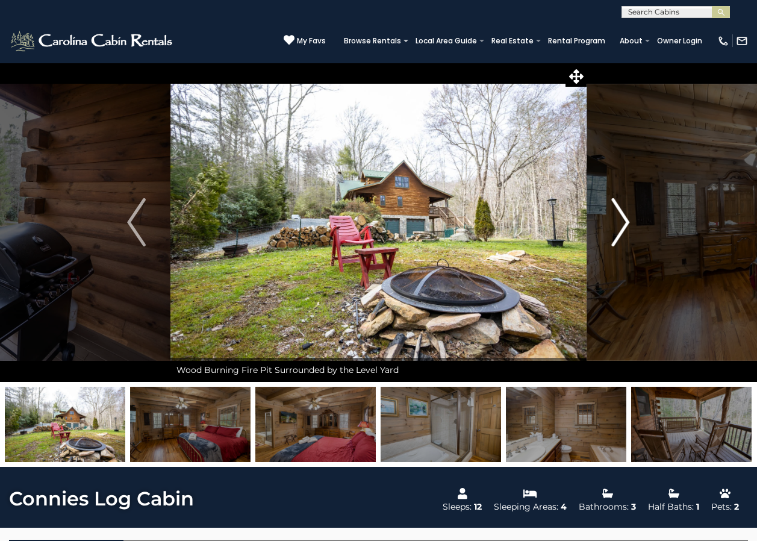
click at [627, 224] on img "Next" at bounding box center [620, 222] width 18 height 48
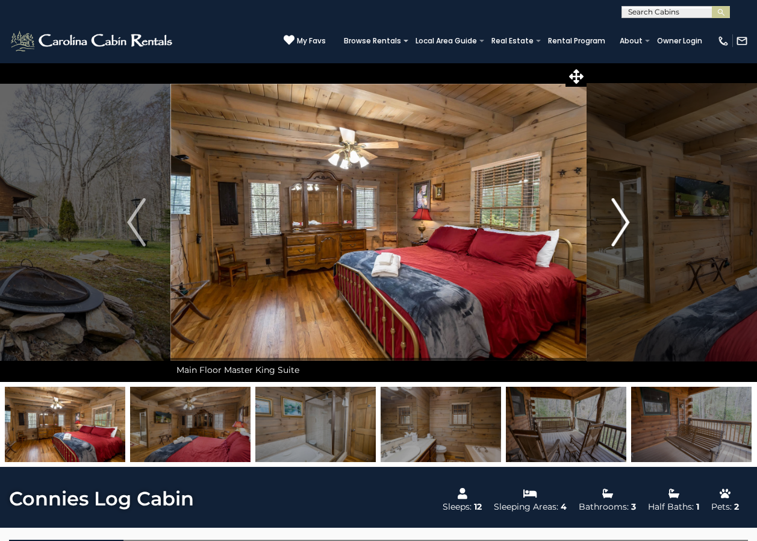
click at [627, 224] on img "Next" at bounding box center [620, 222] width 18 height 48
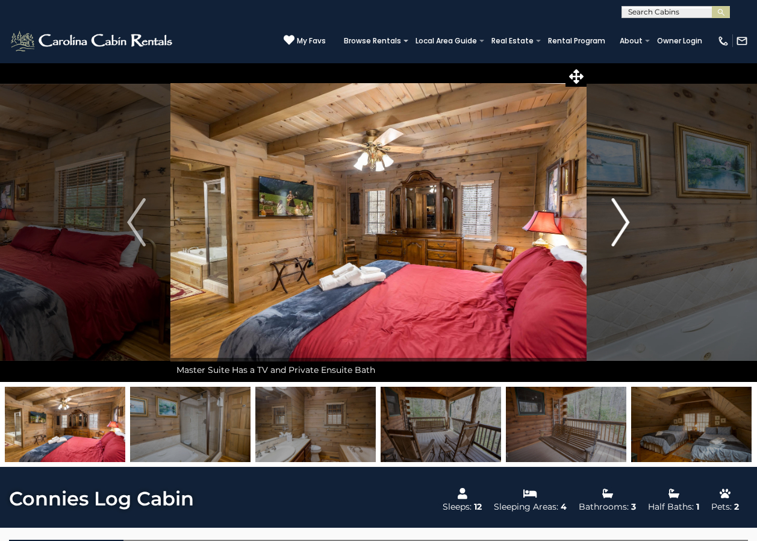
click at [627, 224] on img "Next" at bounding box center [620, 222] width 18 height 48
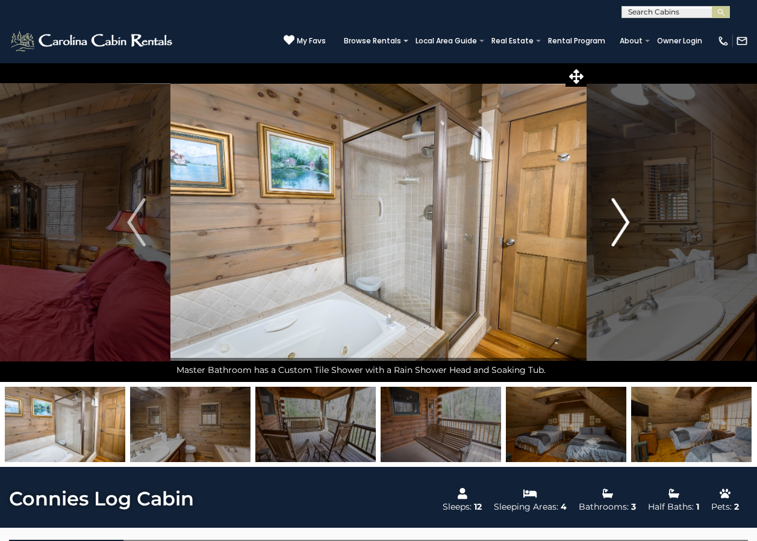
click at [620, 225] on img "Next" at bounding box center [620, 222] width 18 height 48
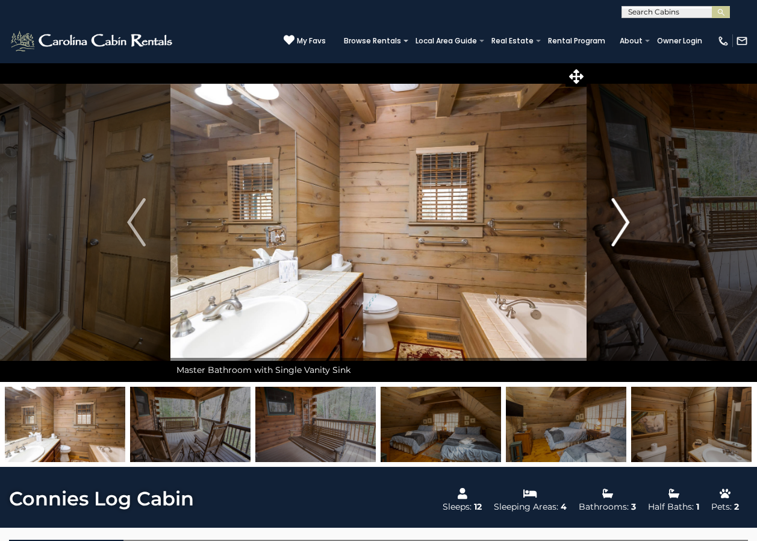
click at [620, 225] on img "Next" at bounding box center [620, 222] width 18 height 48
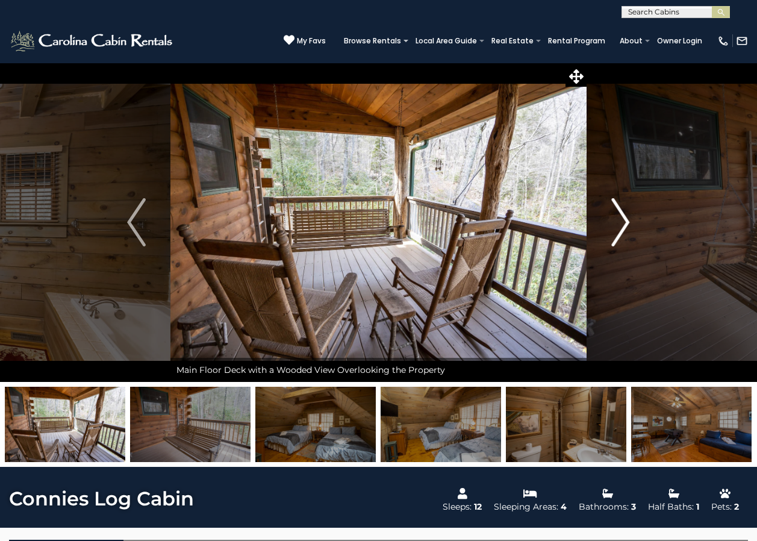
click at [620, 225] on img "Next" at bounding box center [620, 222] width 18 height 48
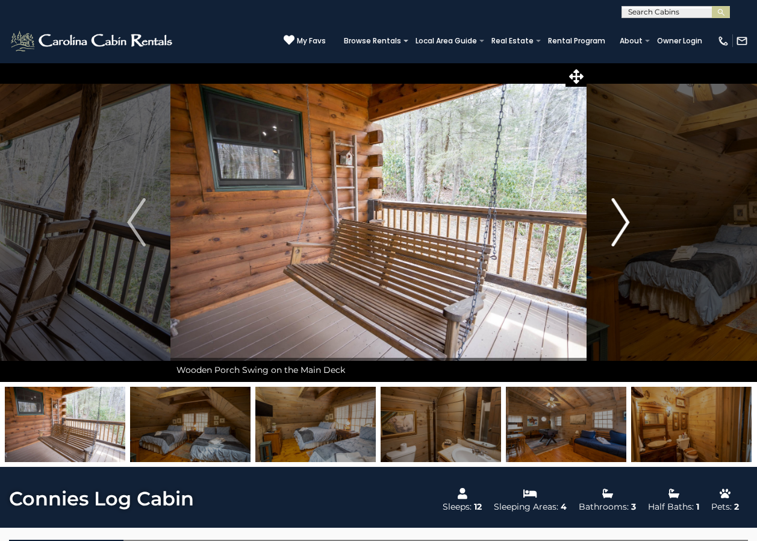
click at [620, 225] on img "Next" at bounding box center [620, 222] width 18 height 48
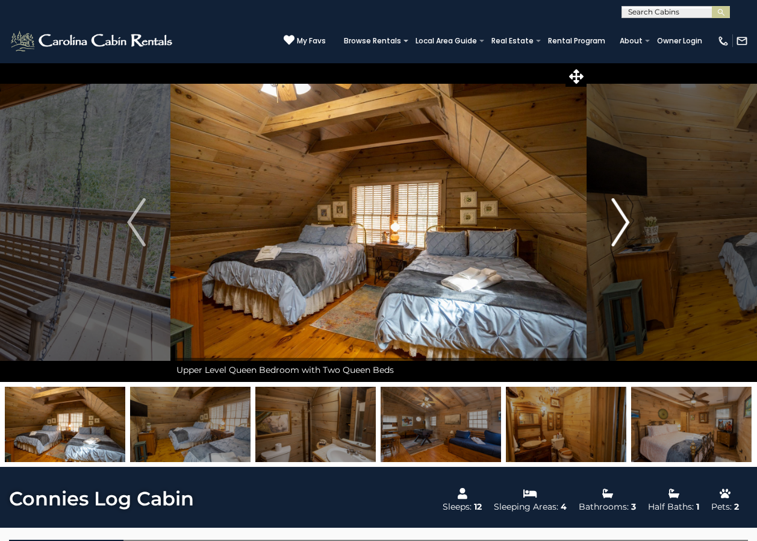
click at [620, 225] on img "Next" at bounding box center [620, 222] width 18 height 48
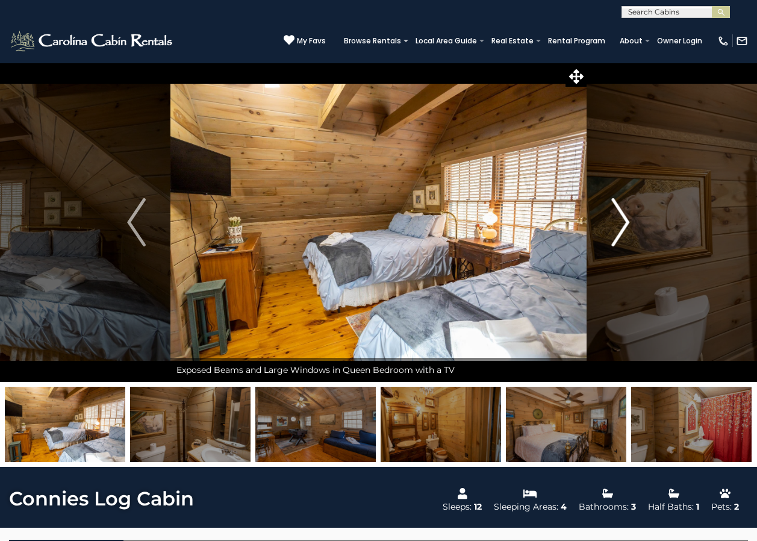
click at [620, 225] on img "Next" at bounding box center [620, 222] width 18 height 48
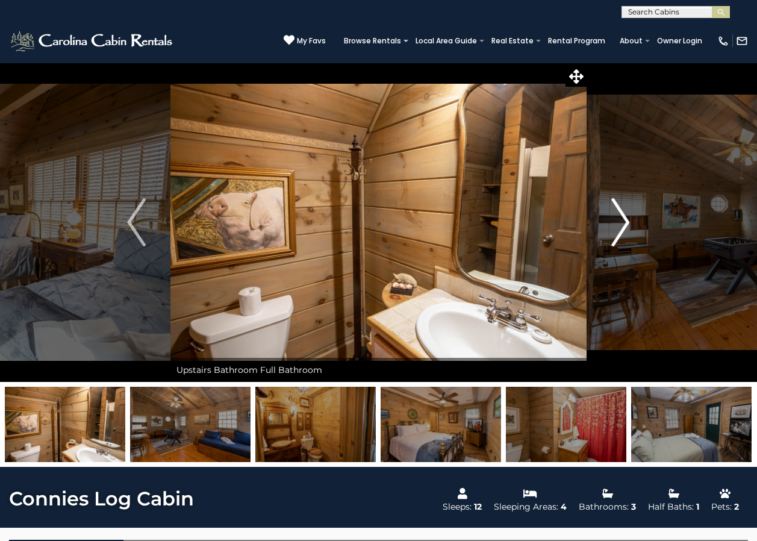
click at [620, 225] on img "Next" at bounding box center [620, 222] width 18 height 48
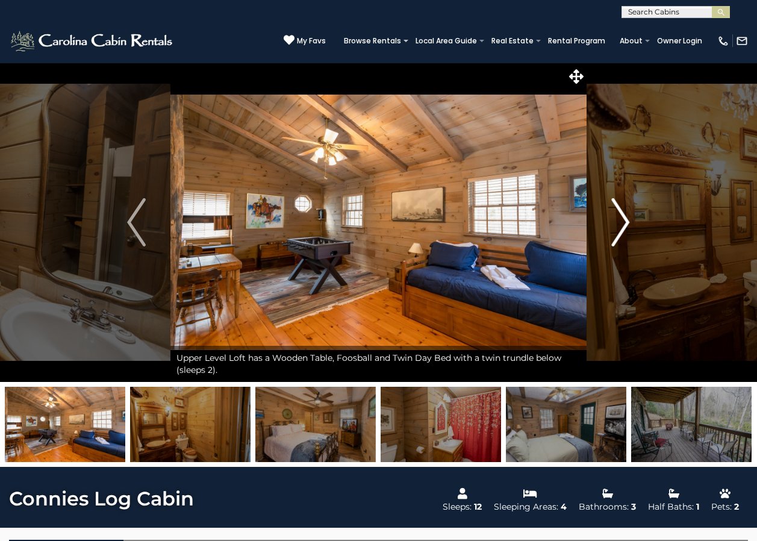
click at [620, 226] on img "Next" at bounding box center [620, 222] width 18 height 48
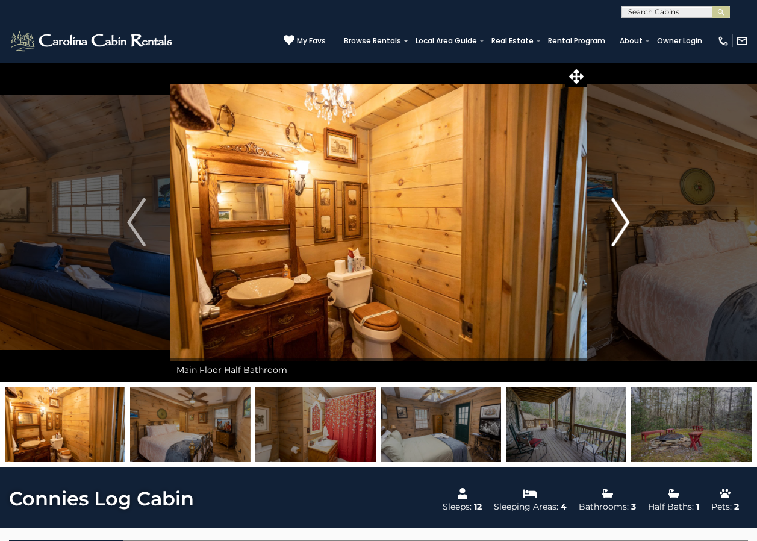
click at [620, 226] on img "Next" at bounding box center [620, 222] width 18 height 48
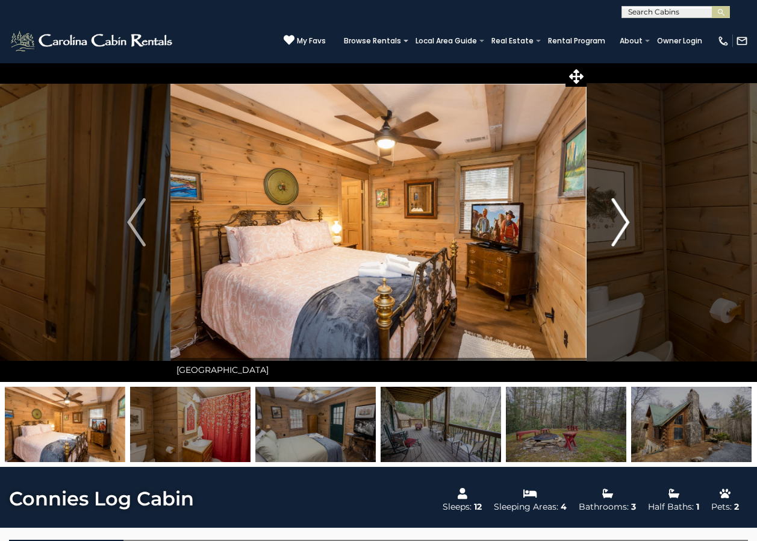
click at [620, 227] on img "Next" at bounding box center [620, 222] width 18 height 48
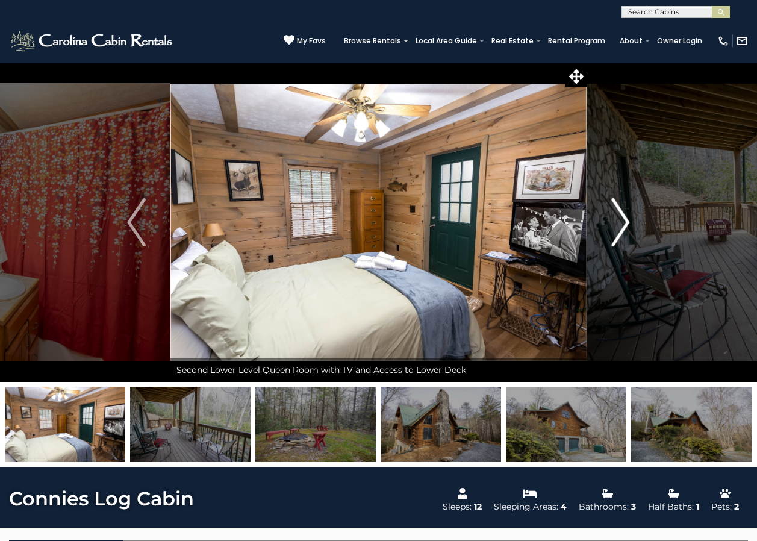
click at [621, 228] on img "Next" at bounding box center [620, 222] width 18 height 48
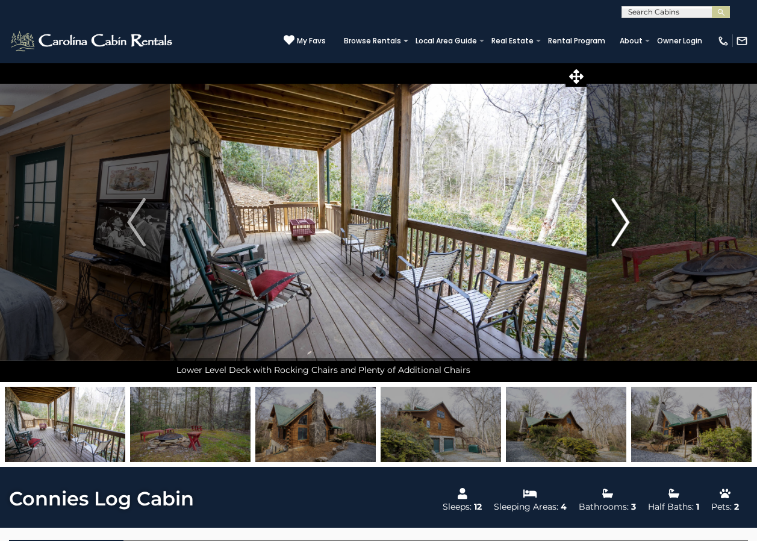
click at [621, 228] on img "Next" at bounding box center [620, 222] width 18 height 48
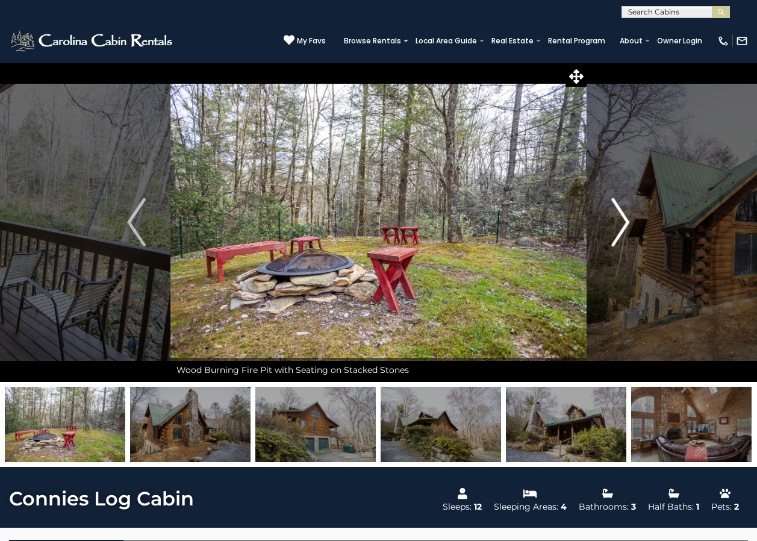
click at [621, 228] on img "Next" at bounding box center [620, 222] width 18 height 48
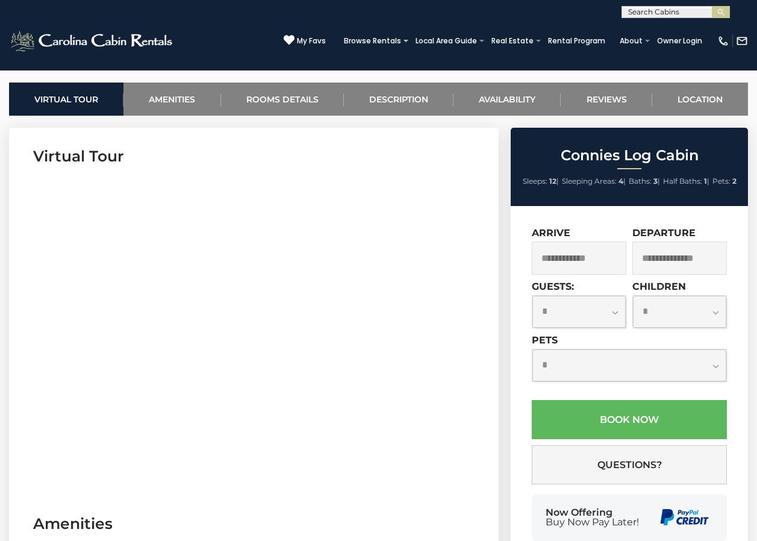
scroll to position [482, 0]
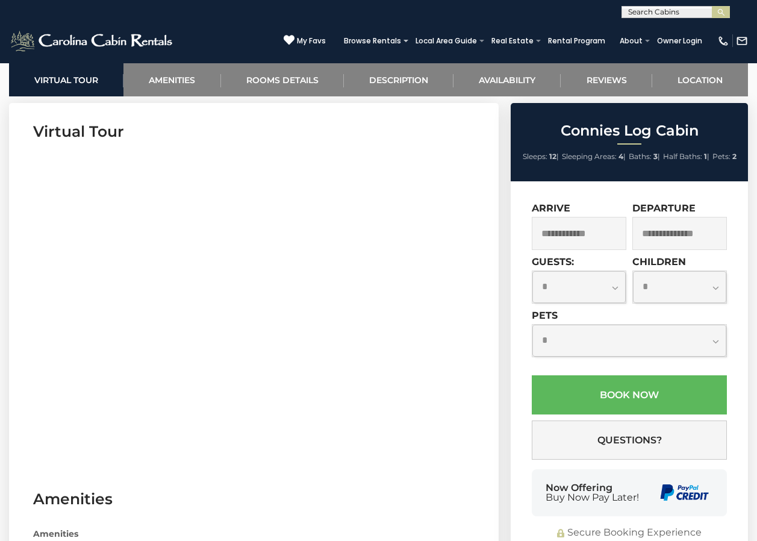
click at [593, 224] on input "text" at bounding box center [579, 233] width 95 height 33
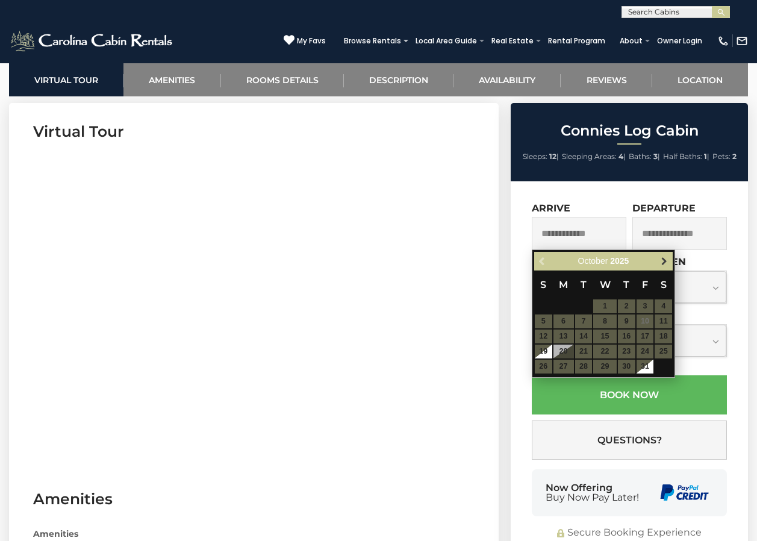
click at [663, 263] on span "Next" at bounding box center [665, 262] width 10 height 10
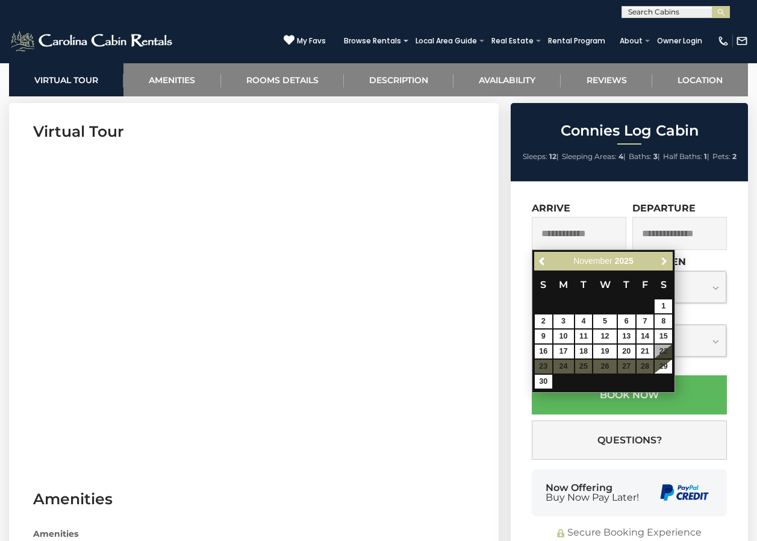
click at [663, 263] on span "Next" at bounding box center [665, 262] width 10 height 10
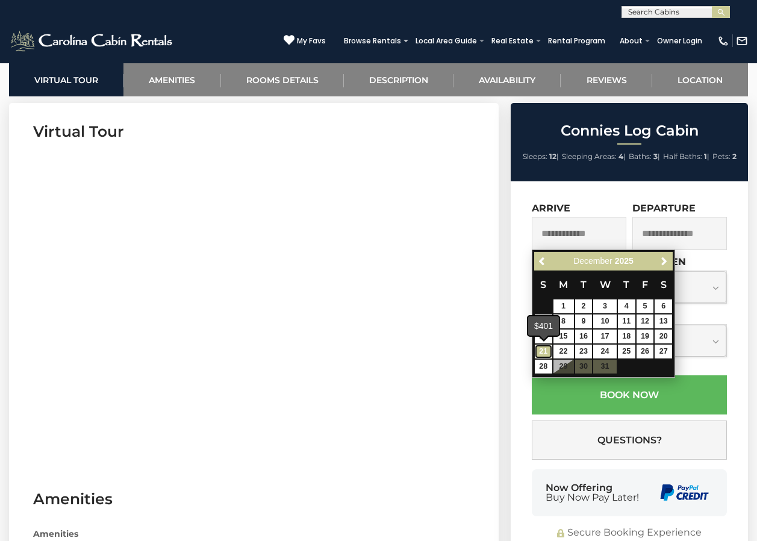
click at [543, 351] on link "21" at bounding box center [543, 352] width 17 height 14
type input "**********"
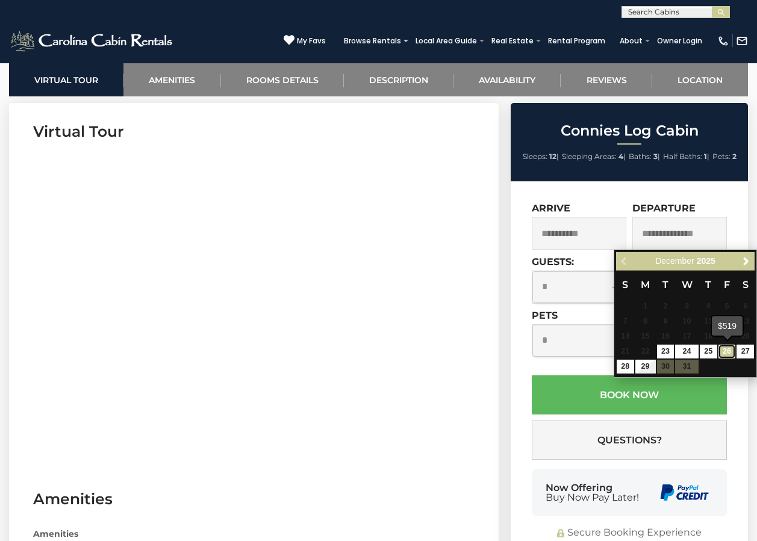
click at [734, 352] on link "26" at bounding box center [727, 352] width 17 height 14
type input "**********"
